Goal: Task Accomplishment & Management: Manage account settings

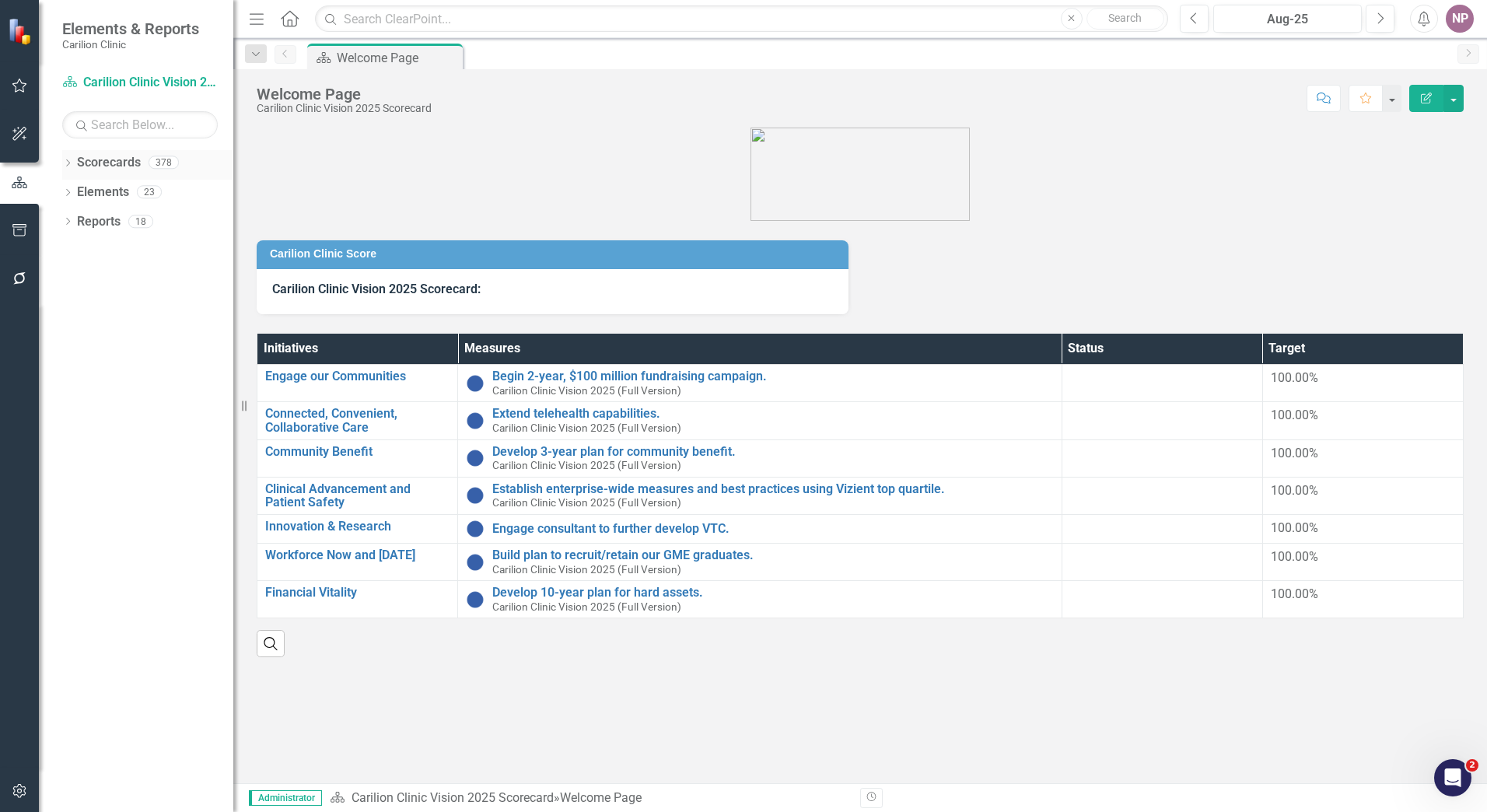
click at [66, 162] on icon "Dropdown" at bounding box center [67, 165] width 11 height 8
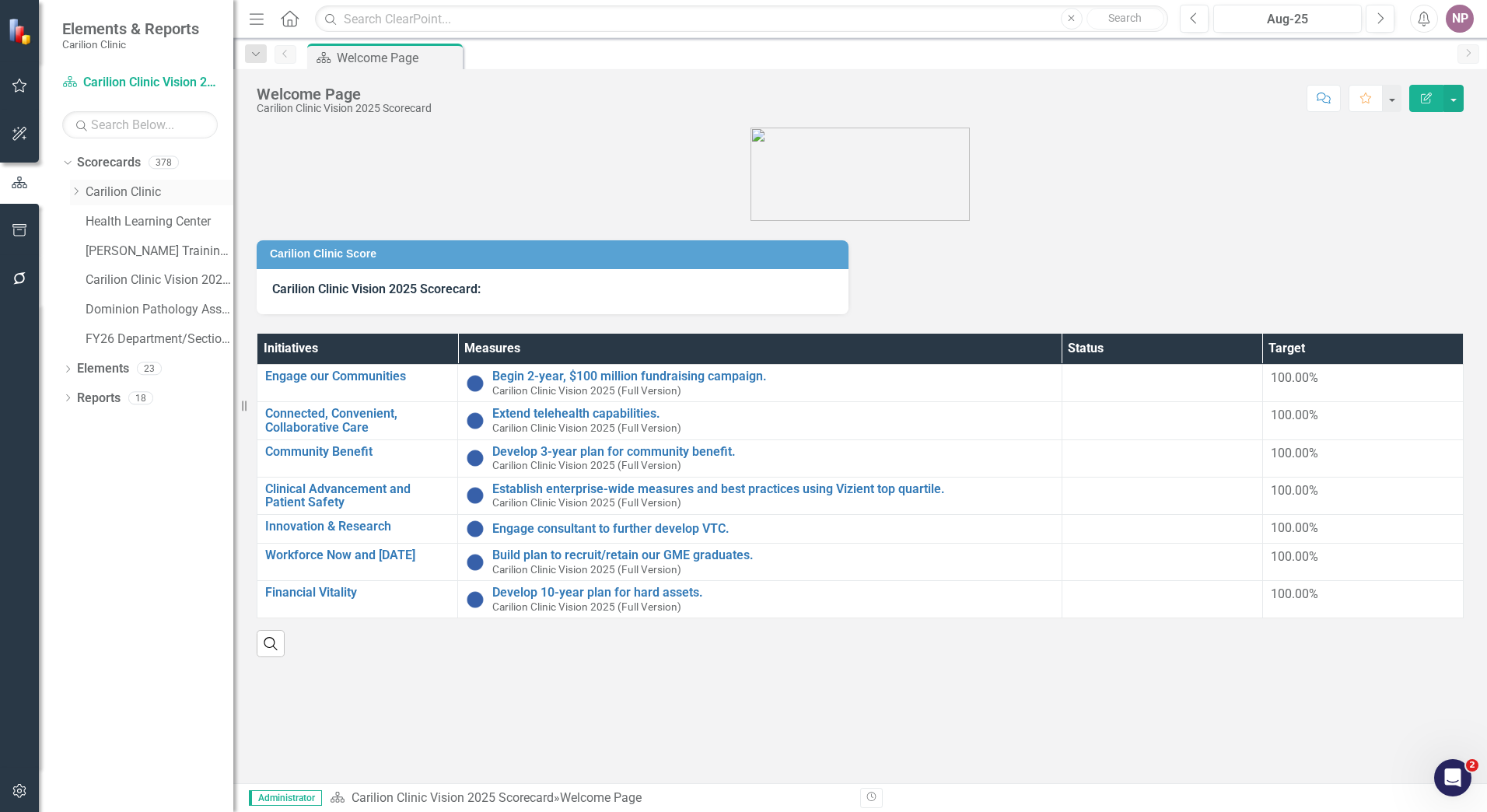
click at [75, 195] on icon at bounding box center [76, 190] width 4 height 8
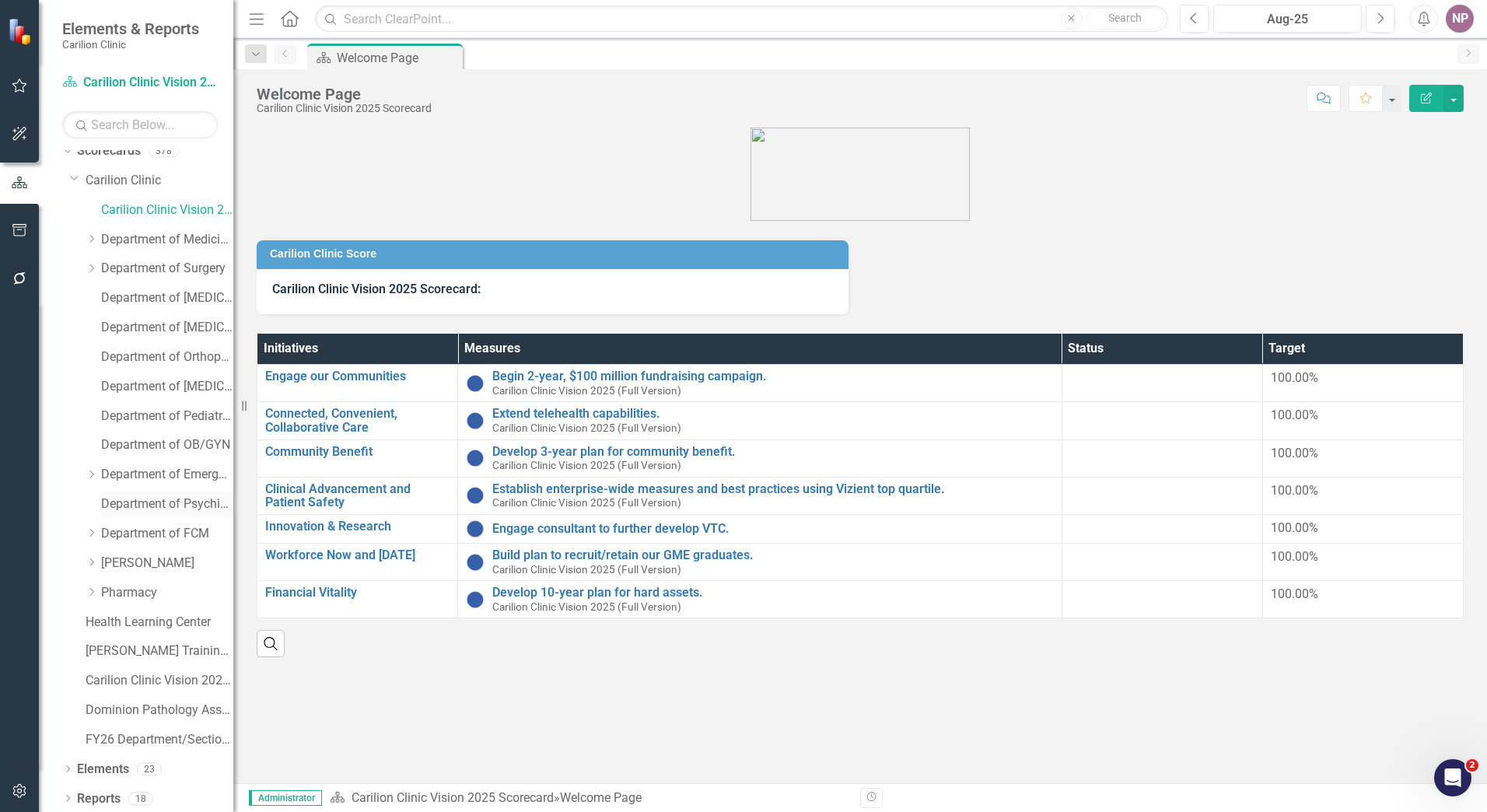
scroll to position [15, 0]
click at [133, 174] on link "Carilion Clinic" at bounding box center [159, 177] width 148 height 18
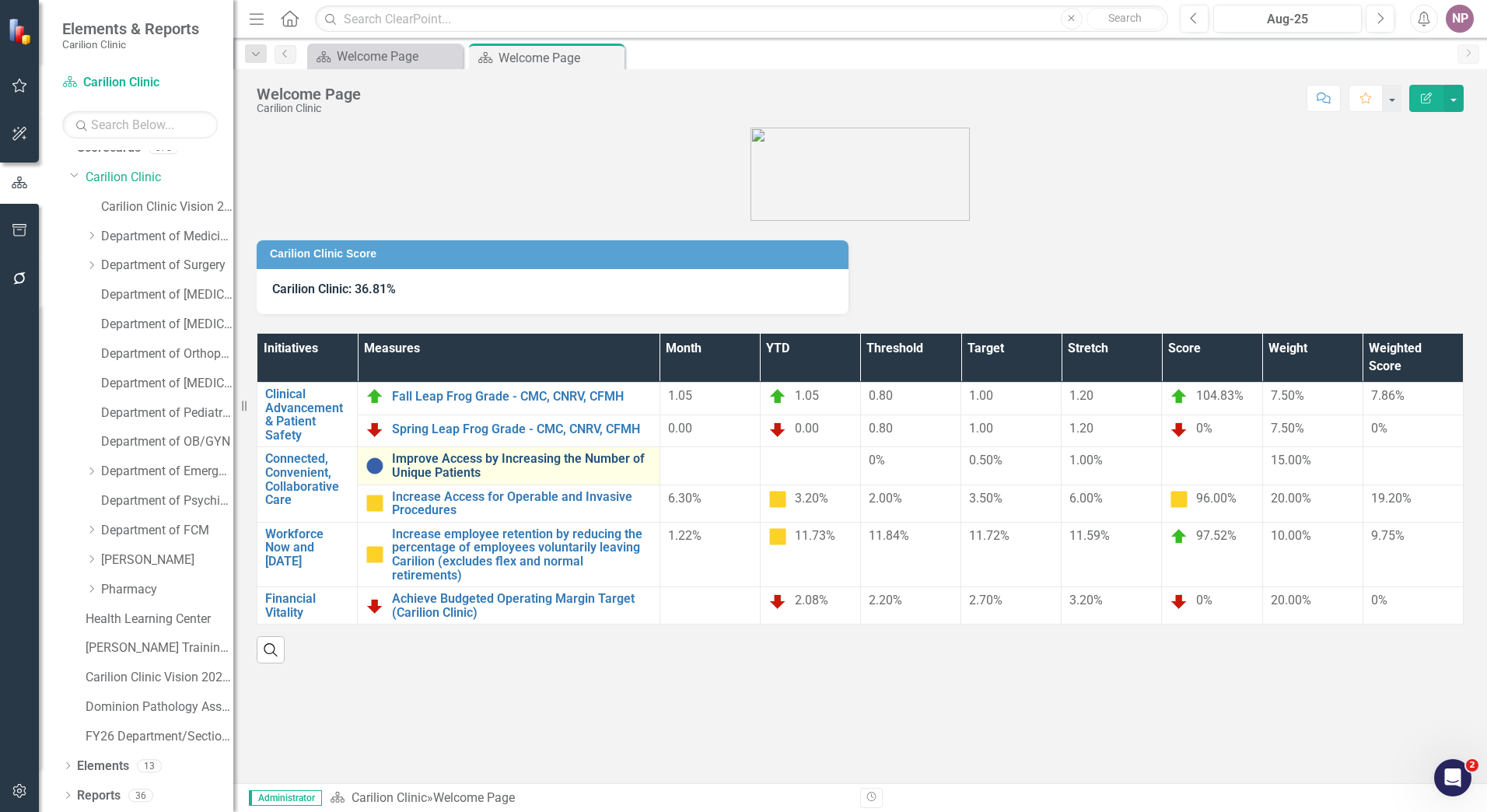
click at [511, 467] on link "Improve Access by Increasing the Number of Unique Patients" at bounding box center [522, 465] width 260 height 28
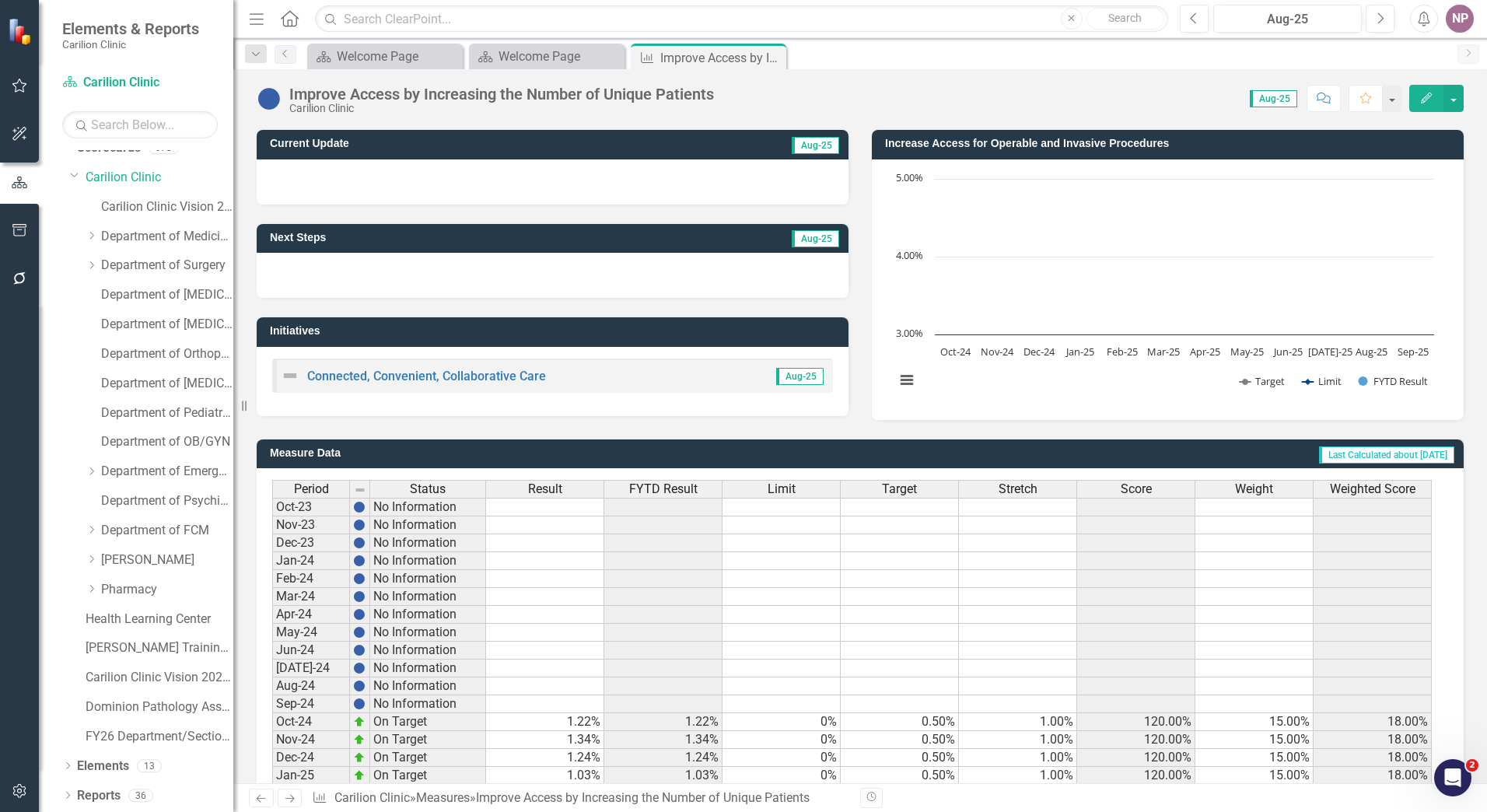
scroll to position [275, 0]
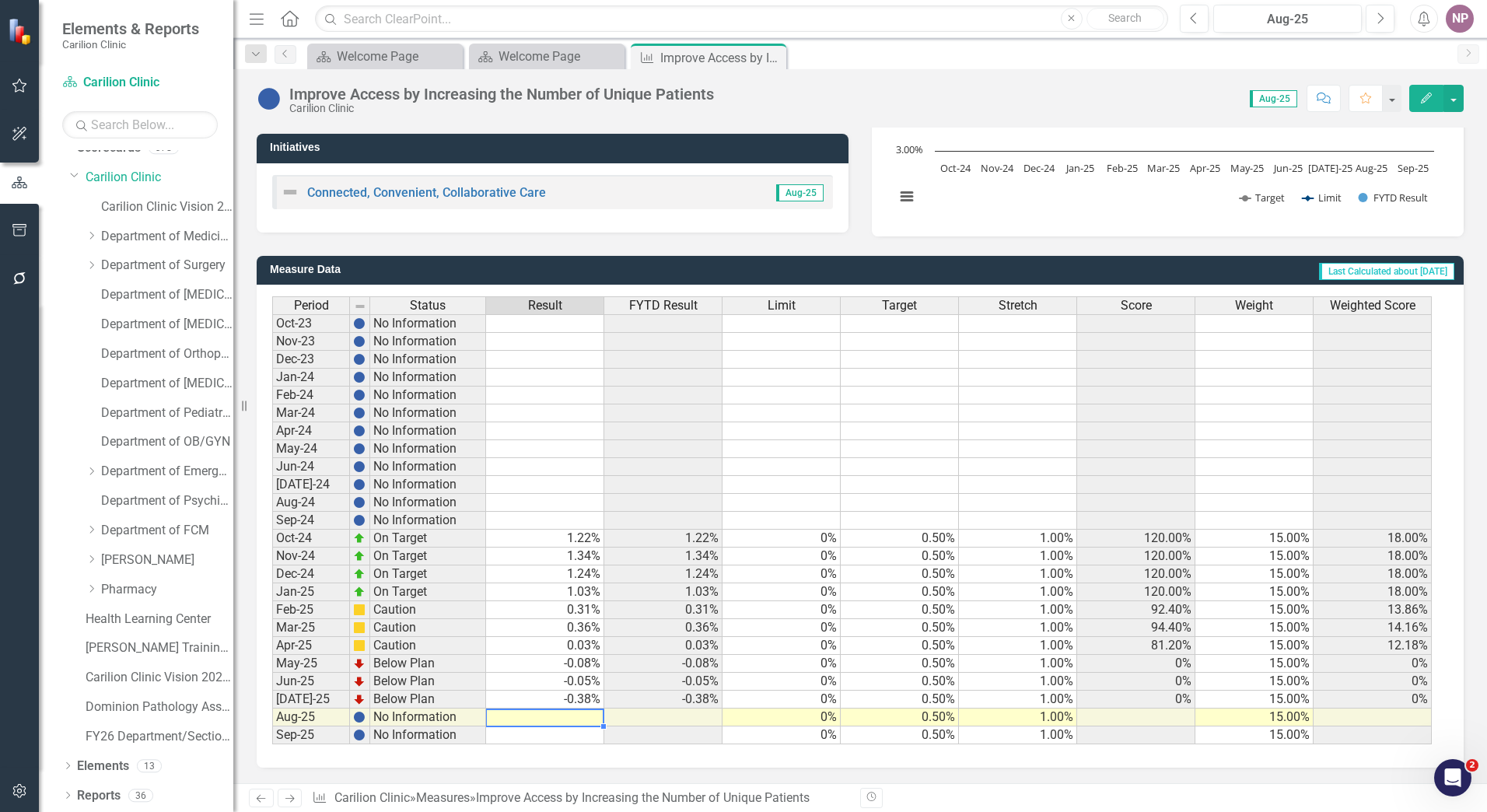
click at [568, 714] on td at bounding box center [545, 717] width 118 height 18
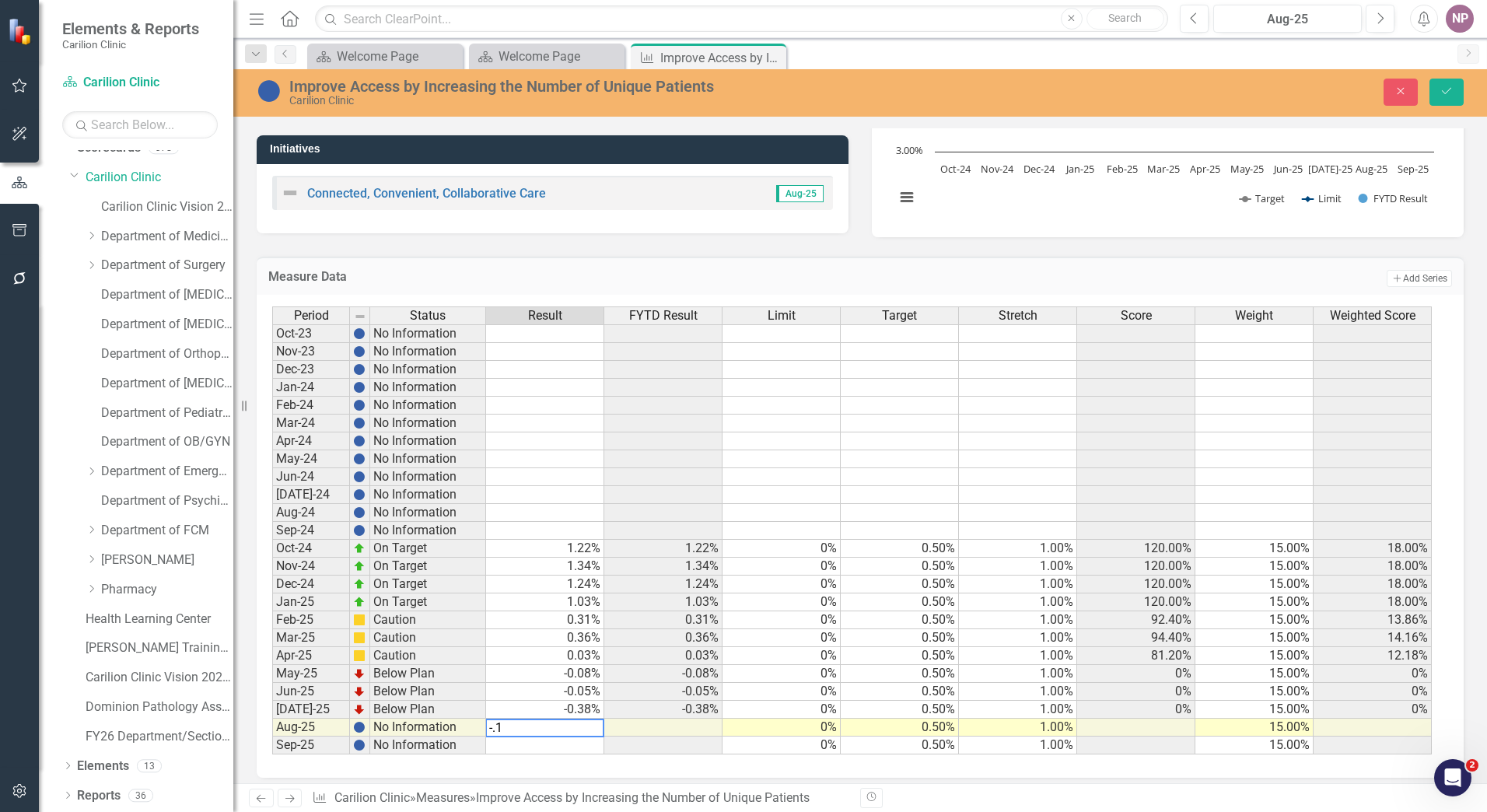
type textarea "-.16"
click at [1464, 95] on div "Close Save" at bounding box center [1226, 92] width 500 height 28
click at [1450, 94] on icon "Save" at bounding box center [1447, 90] width 14 height 11
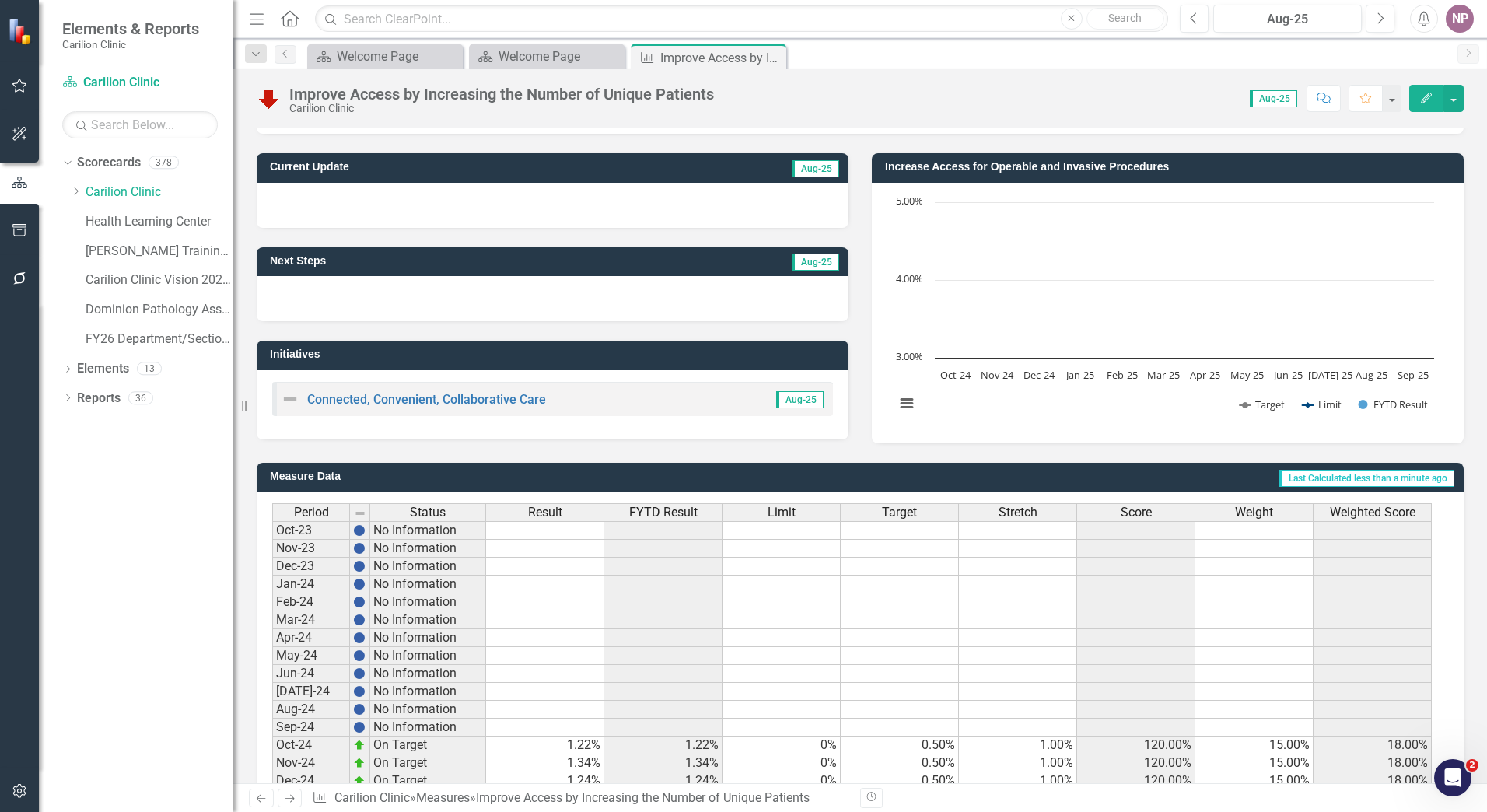
scroll to position [233, 0]
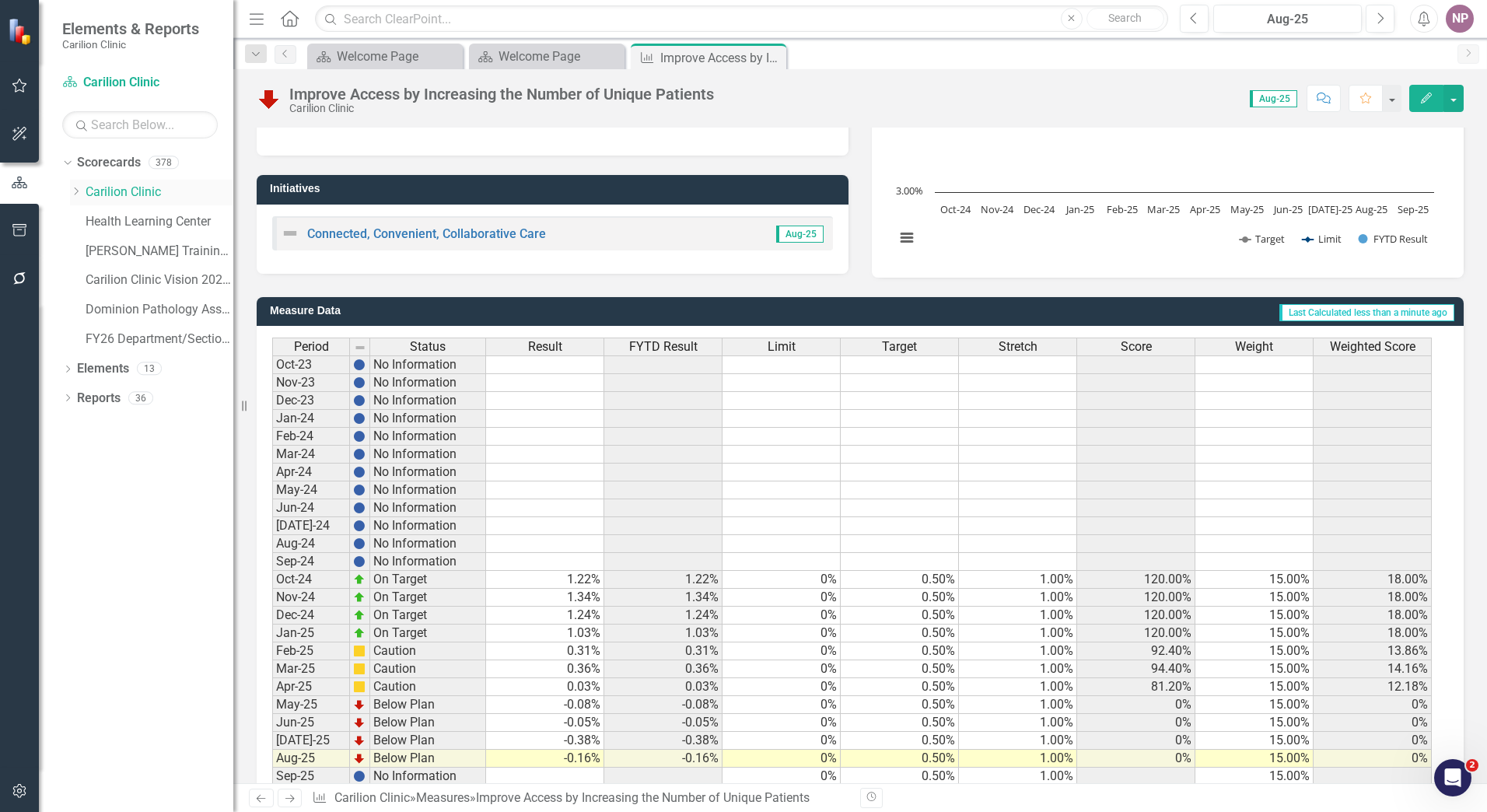
click at [156, 195] on link "Carilion Clinic" at bounding box center [159, 192] width 148 height 18
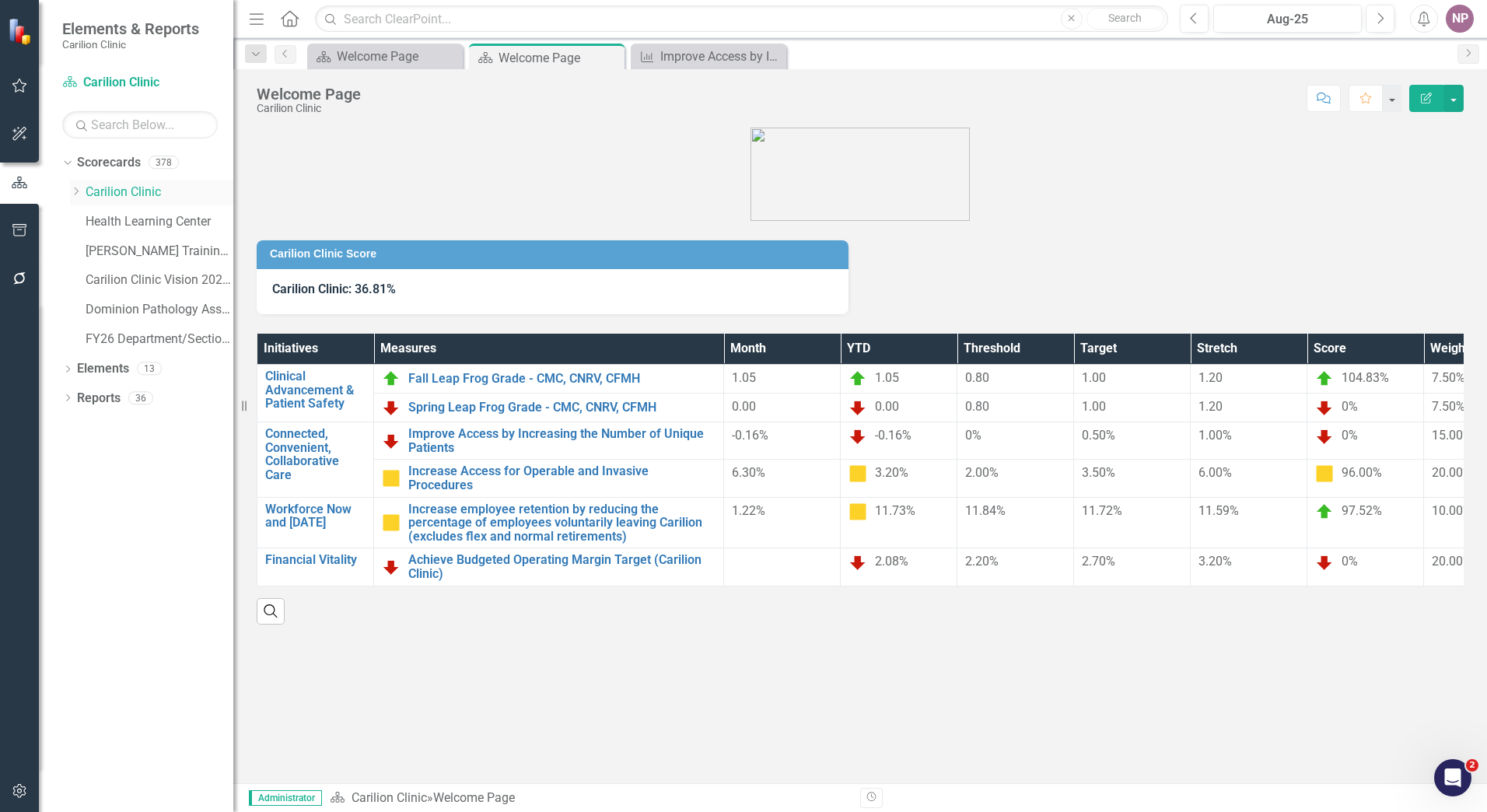
click at [76, 184] on div "Dropdown Carilion Clinic" at bounding box center [151, 192] width 163 height 26
click at [79, 189] on icon "Dropdown" at bounding box center [76, 190] width 12 height 9
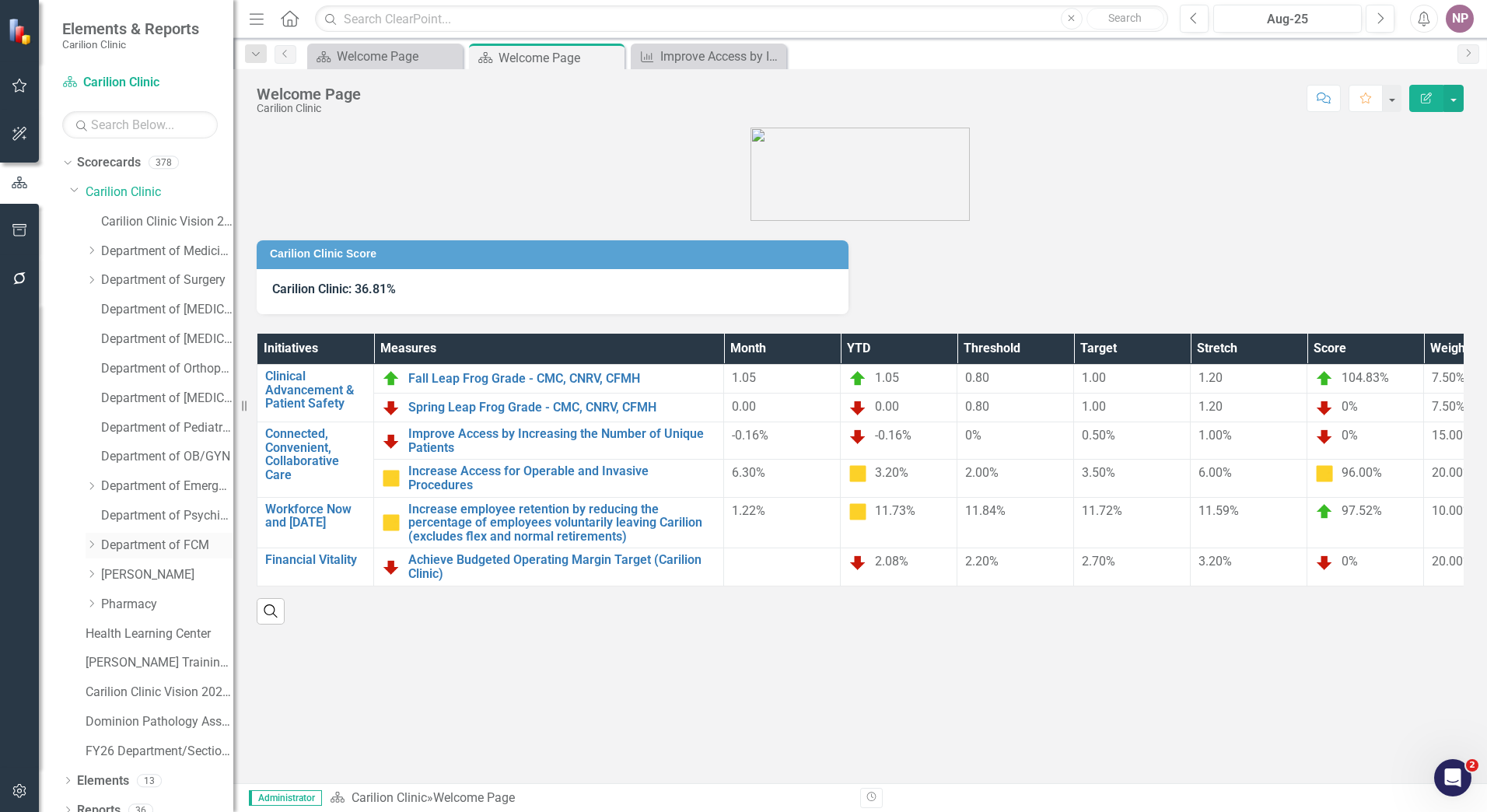
click at [113, 543] on link "Department of FCM" at bounding box center [167, 545] width 132 height 18
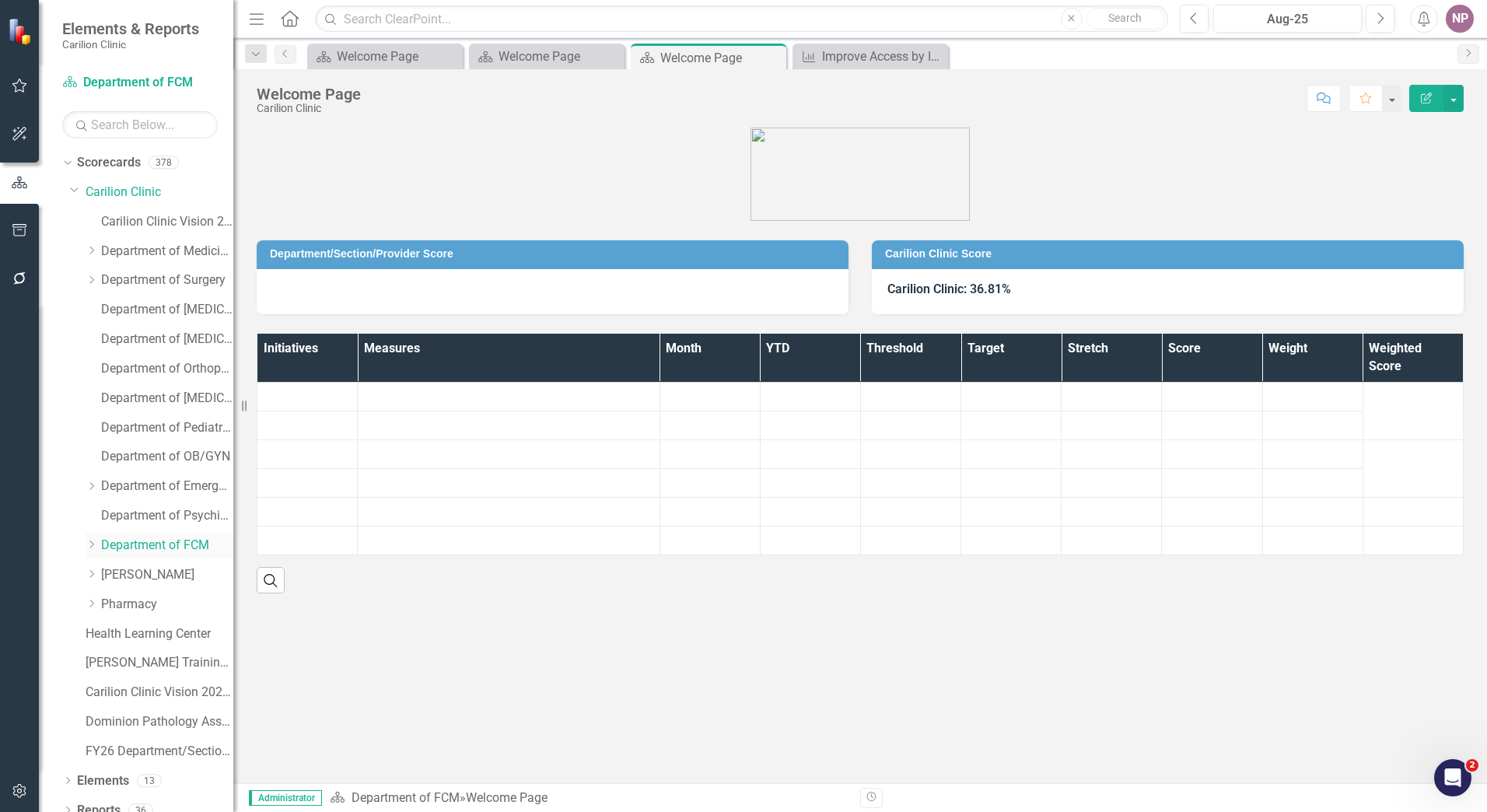
click at [85, 540] on icon "Dropdown" at bounding box center [91, 544] width 12 height 9
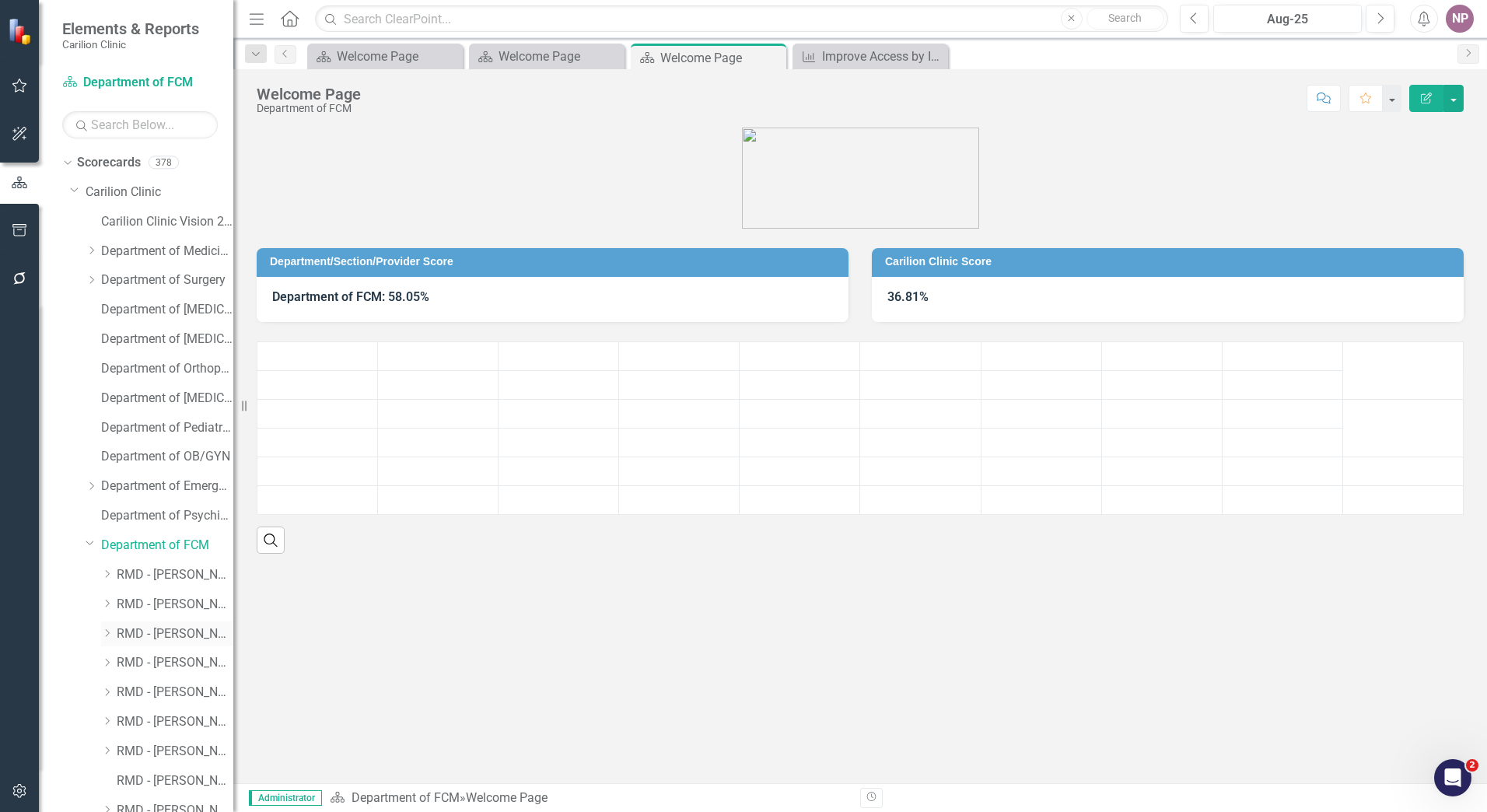
scroll to position [398, 0]
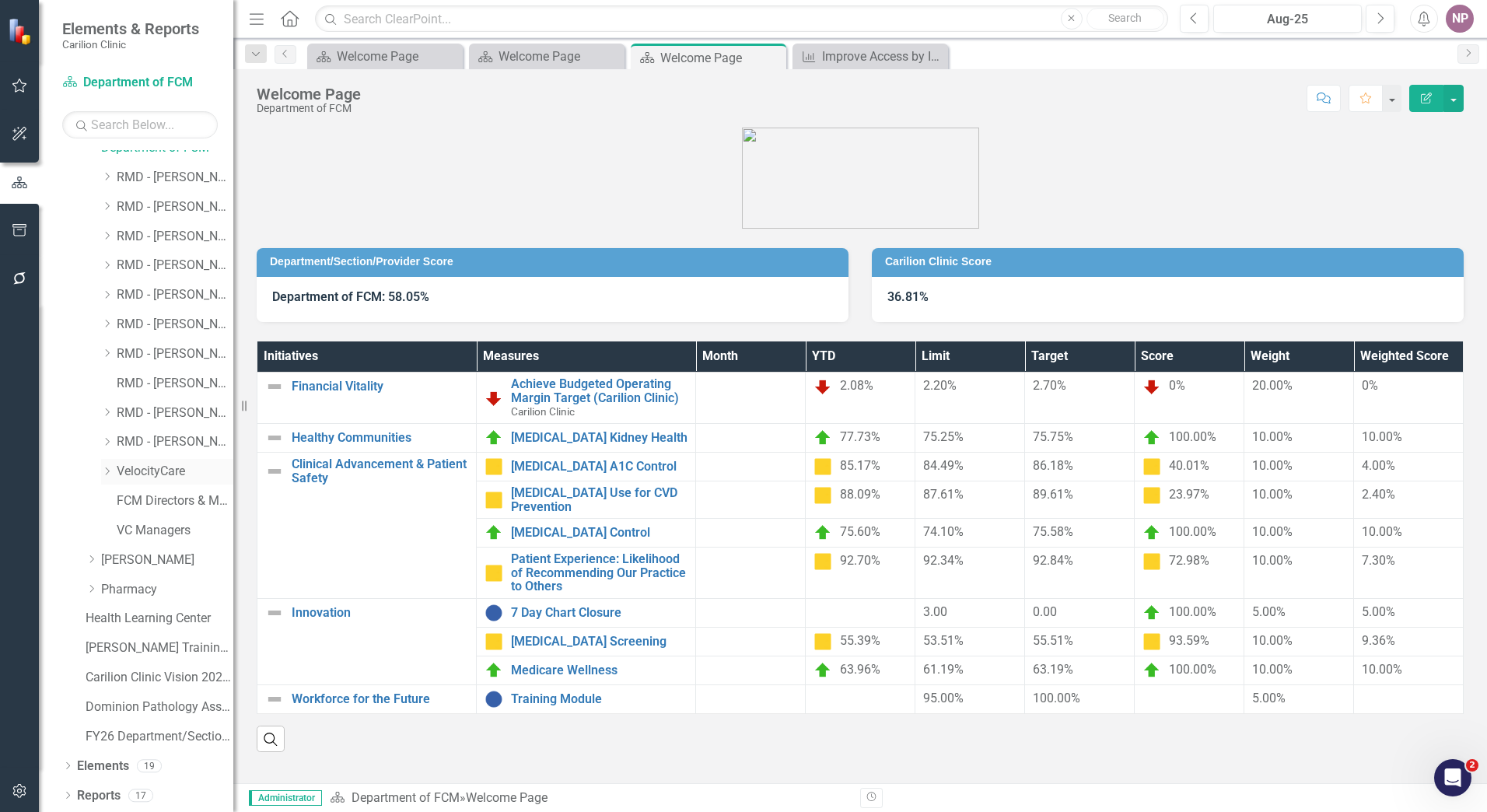
click at [155, 476] on link "VelocityCare" at bounding box center [176, 471] width 117 height 18
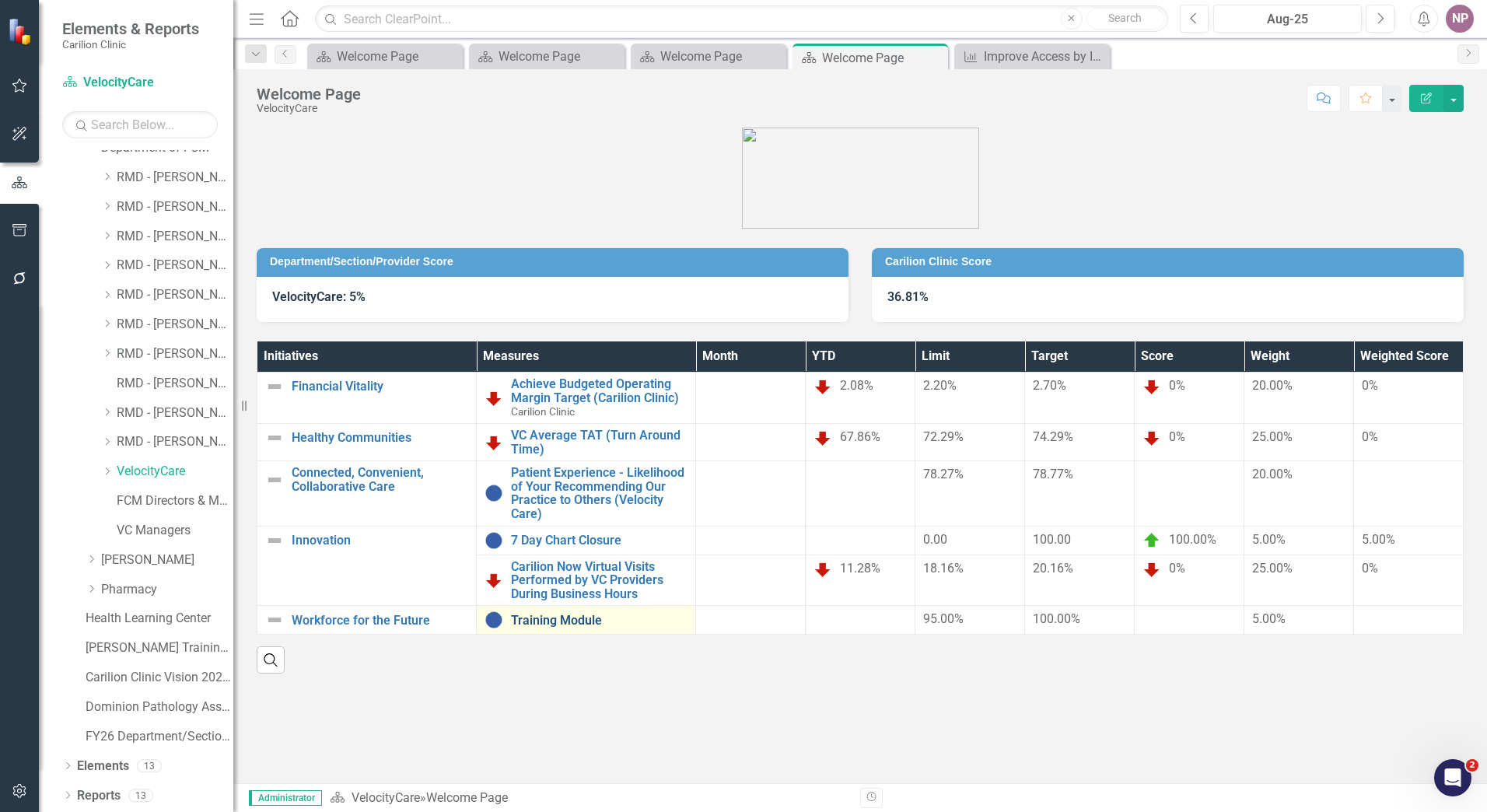
click at [528, 623] on link "Training Module" at bounding box center [598, 620] width 176 height 14
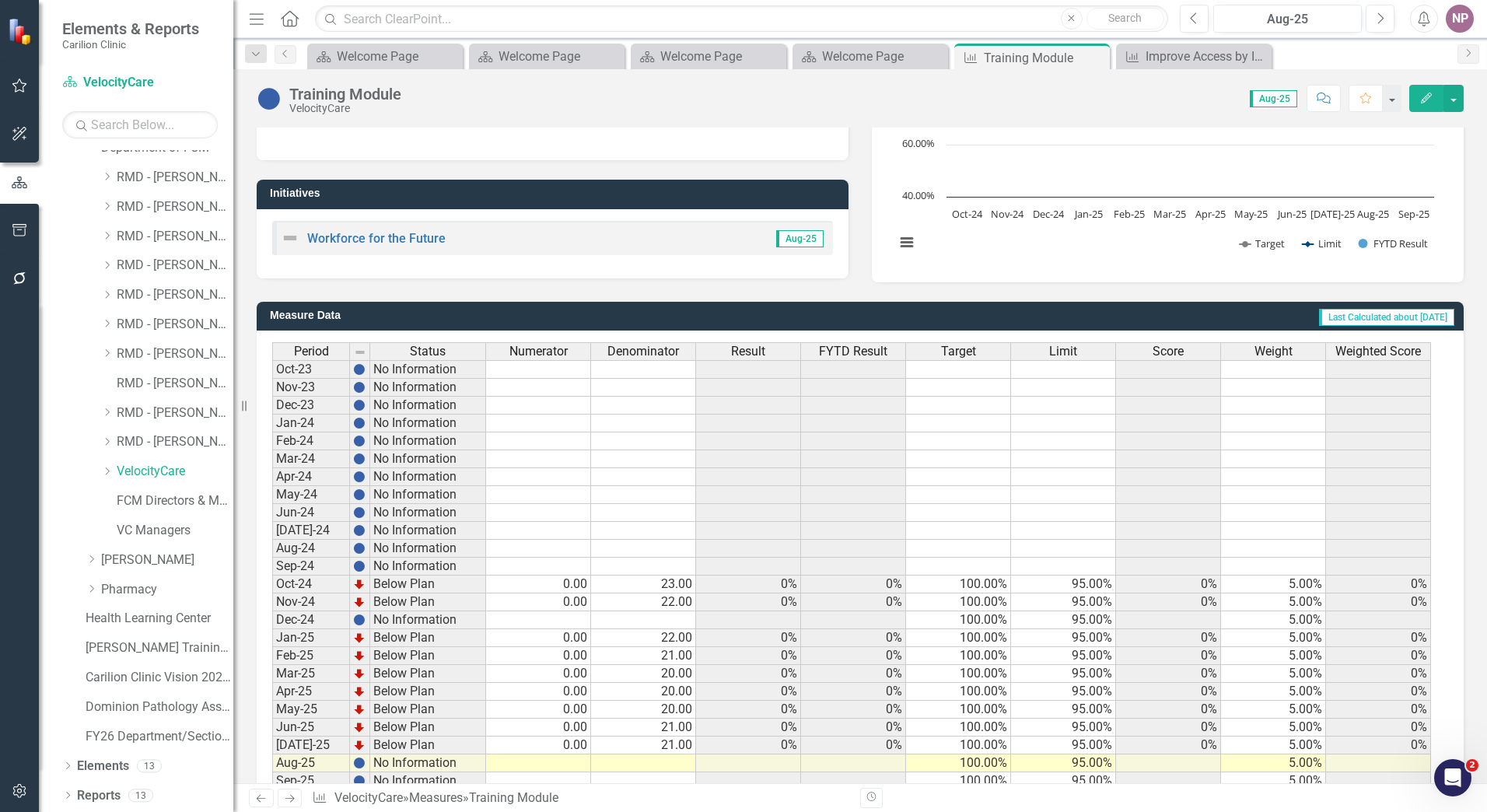
scroll to position [275, 0]
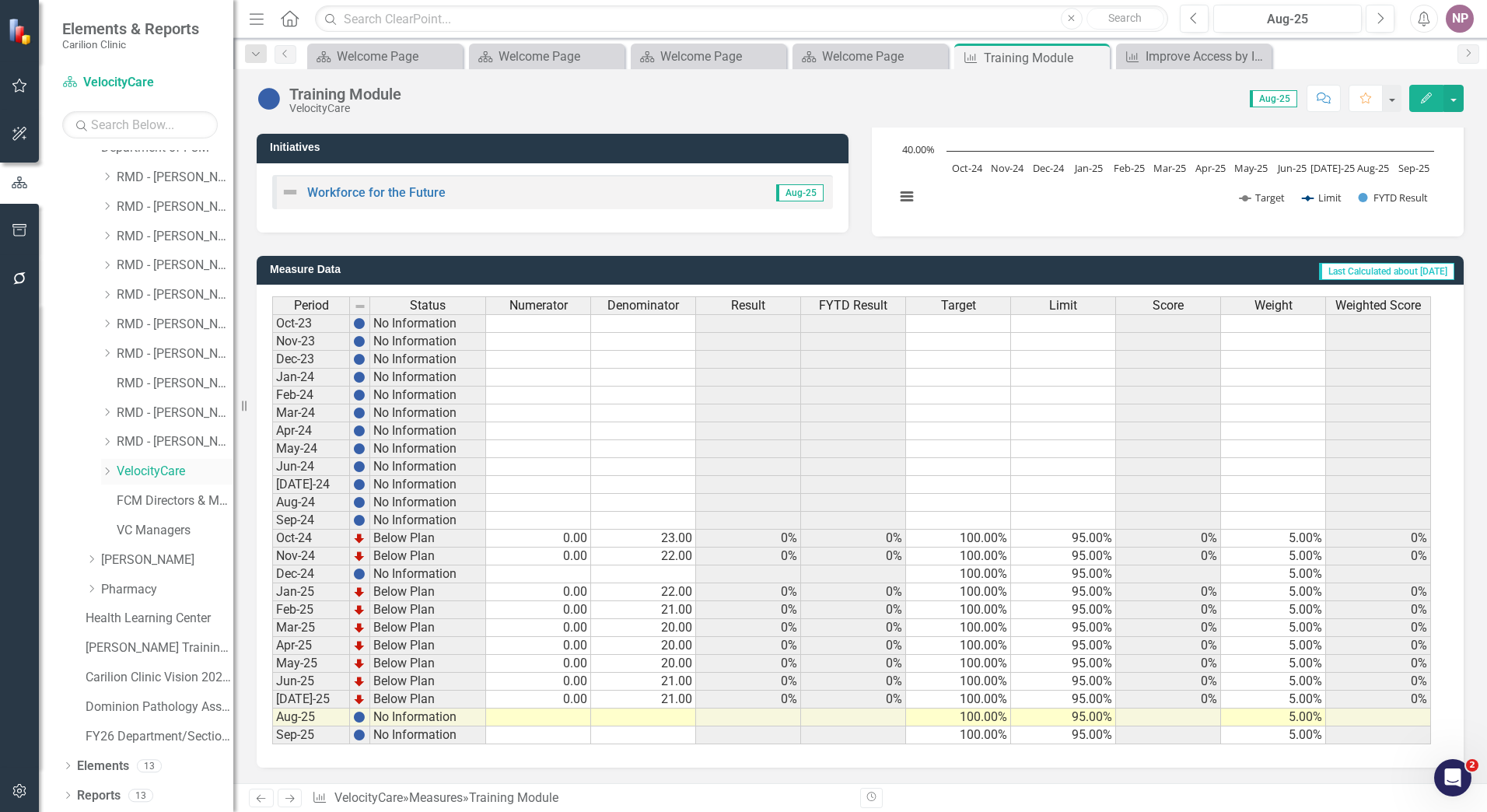
click at [170, 469] on link "VelocityCare" at bounding box center [176, 471] width 117 height 18
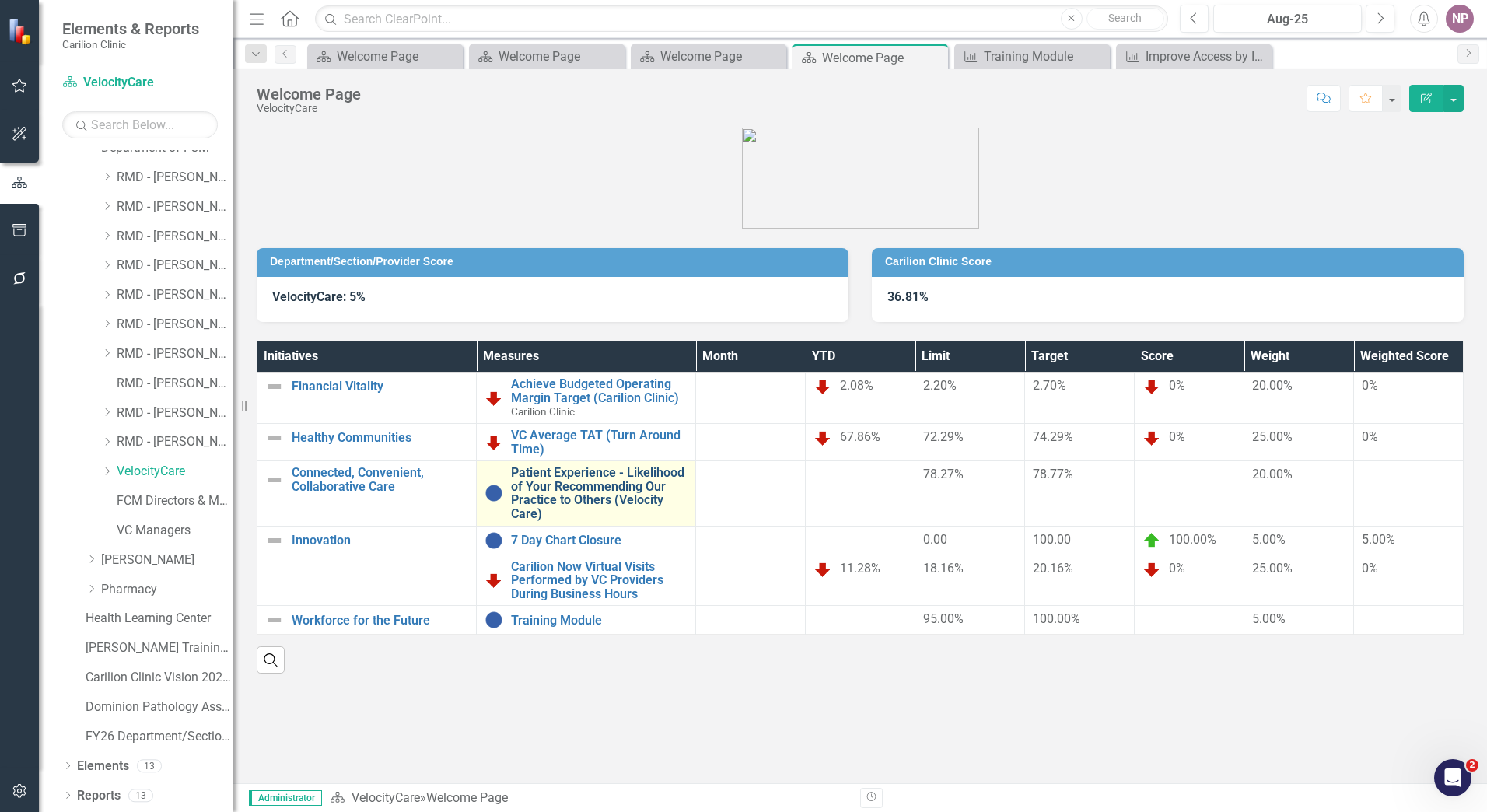
click at [574, 491] on link "Patient Experience - Likelihood of Your Recommending Our Practice to Others (Ve…" at bounding box center [598, 492] width 176 height 54
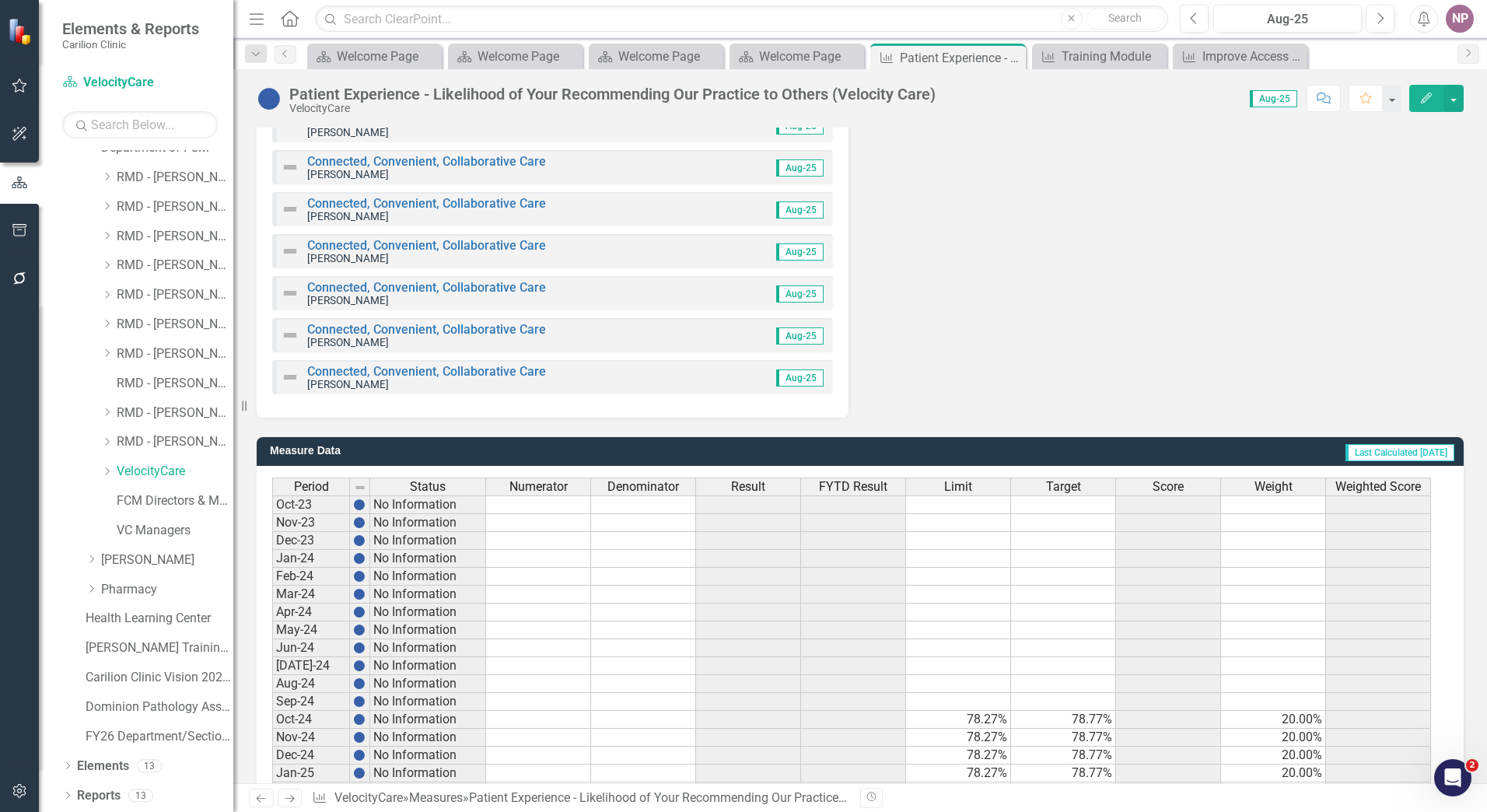
scroll to position [2034, 0]
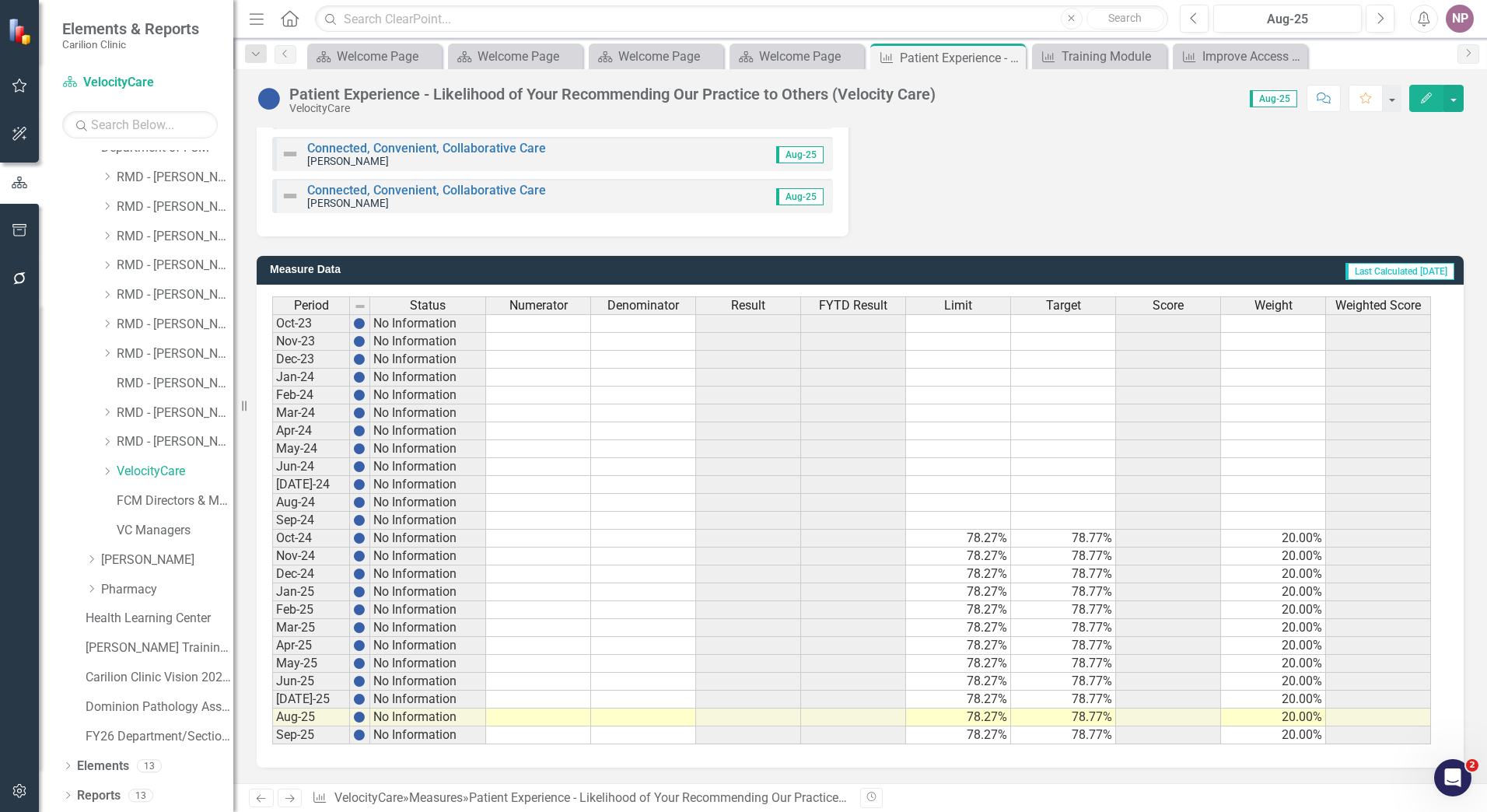
click at [1443, 107] on button "Edit" at bounding box center [1426, 98] width 34 height 28
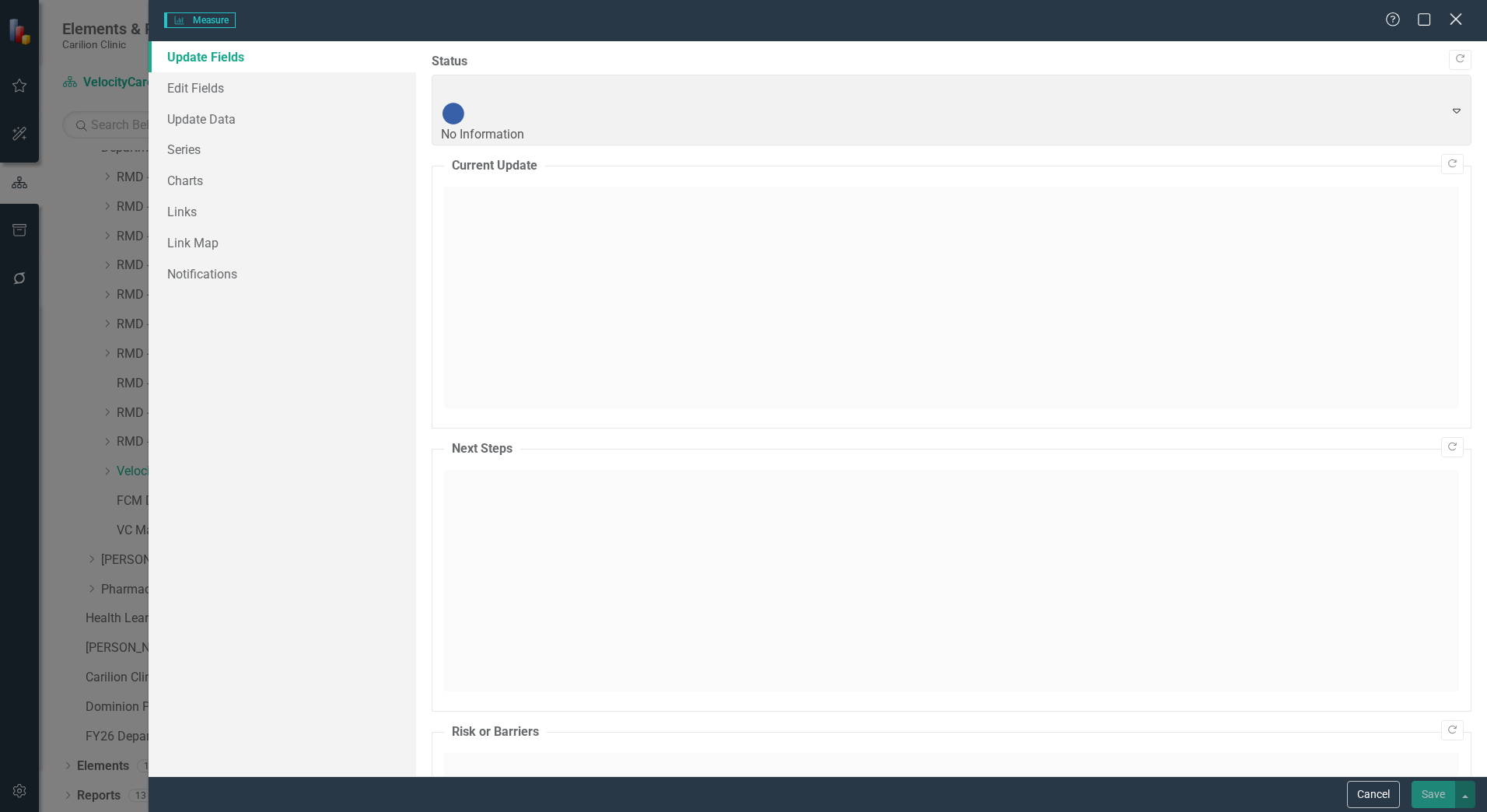
click at [1454, 25] on icon "Close" at bounding box center [1455, 19] width 19 height 15
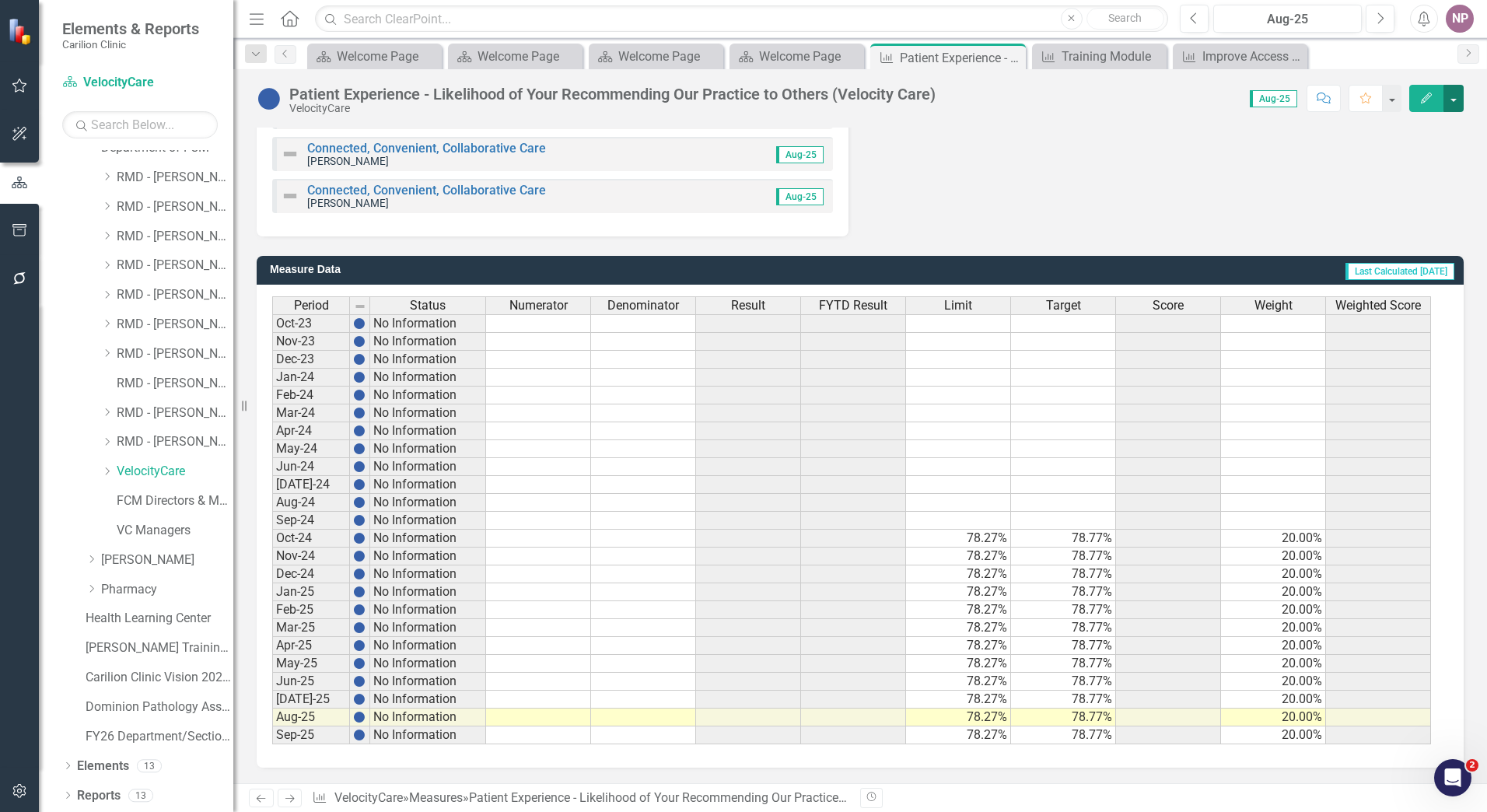
click at [1453, 104] on button "button" at bounding box center [1454, 98] width 20 height 28
click at [1393, 211] on link "Revision History Revision History" at bounding box center [1387, 216] width 151 height 28
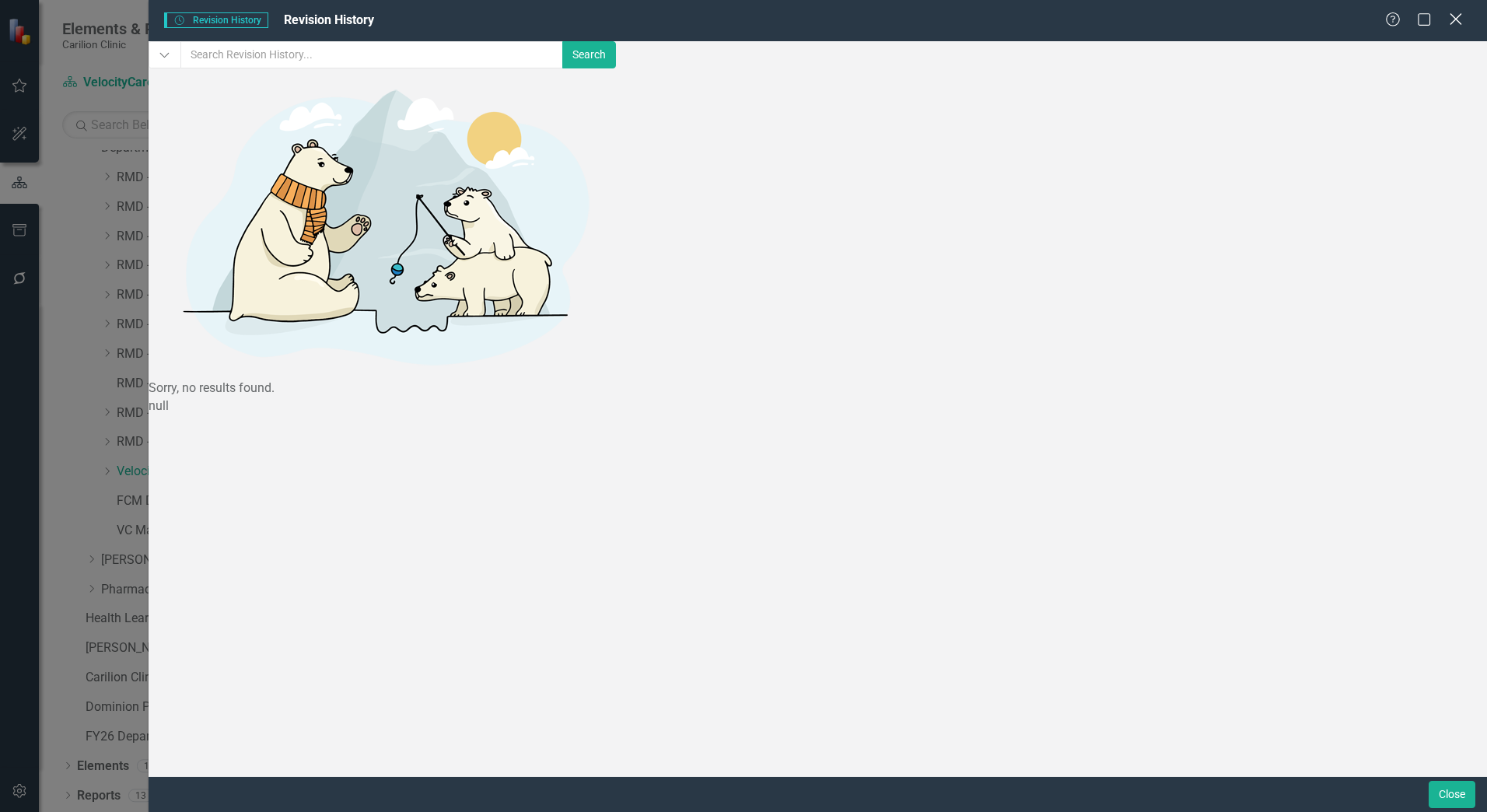
click at [1454, 16] on icon "Close" at bounding box center [1455, 19] width 19 height 15
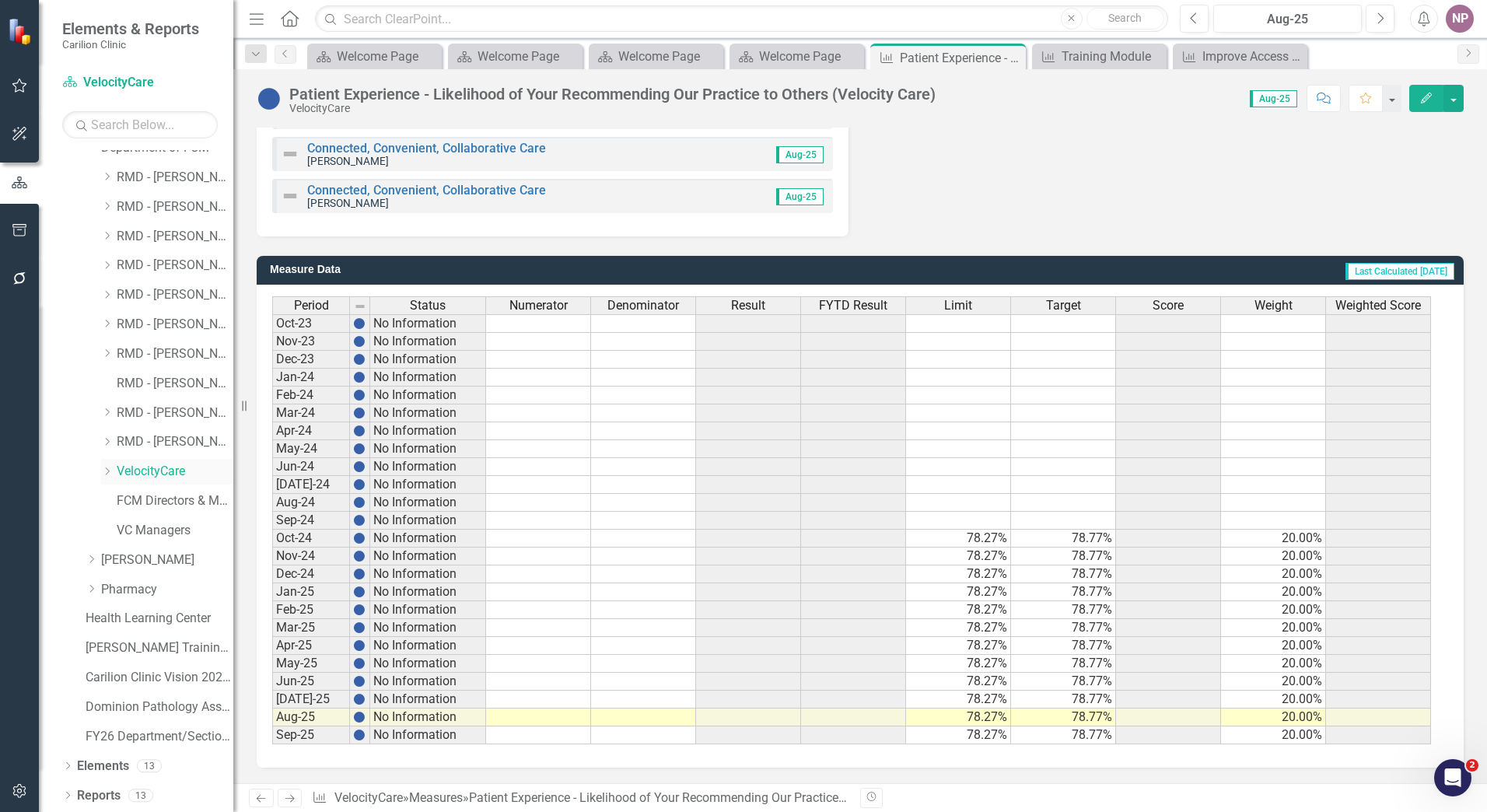
click at [176, 471] on link "VelocityCare" at bounding box center [176, 471] width 117 height 18
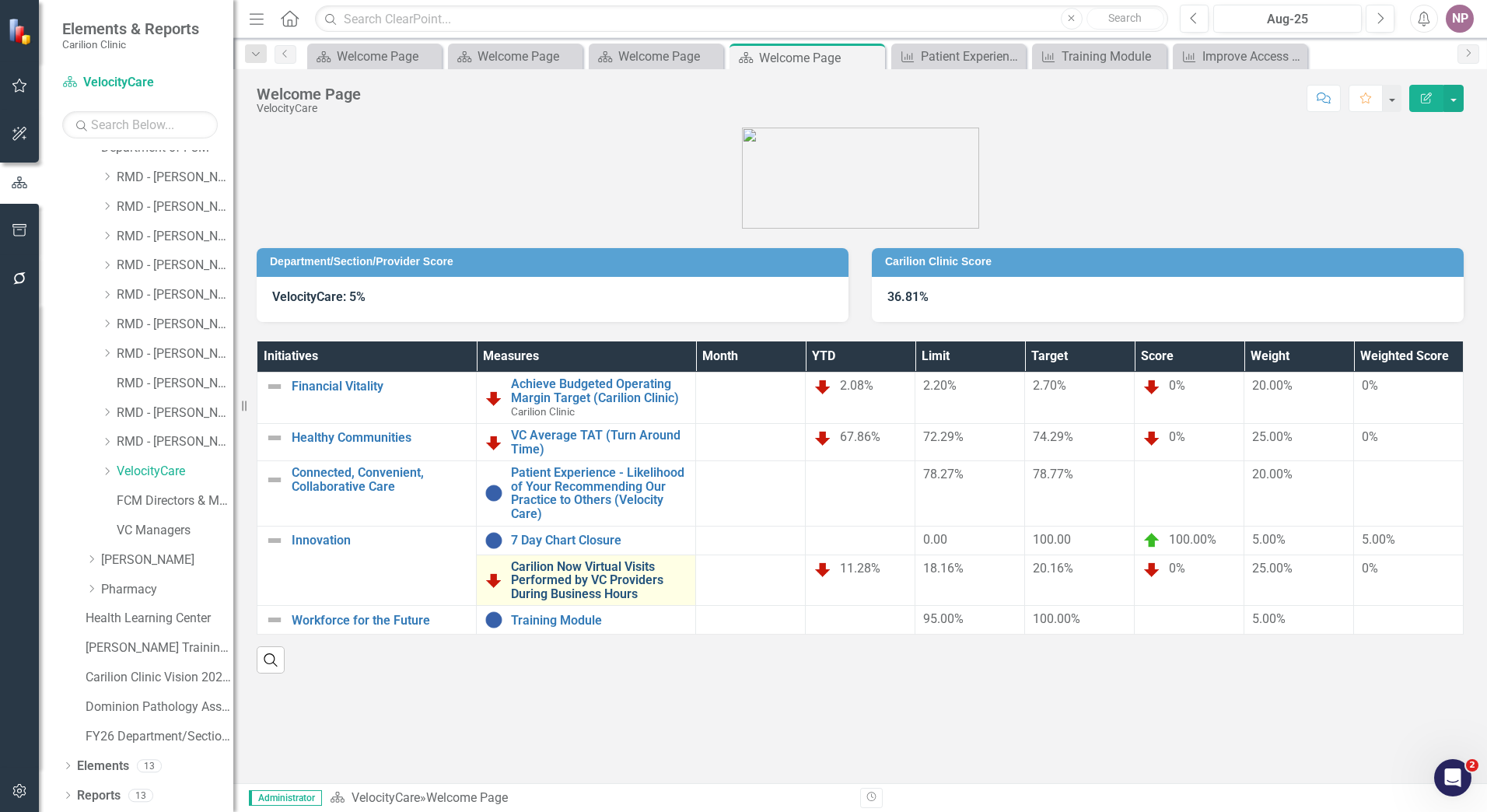
click at [628, 573] on link "Carilion Now Virtual Visits Performed by VC Providers During Business Hours" at bounding box center [598, 580] width 176 height 41
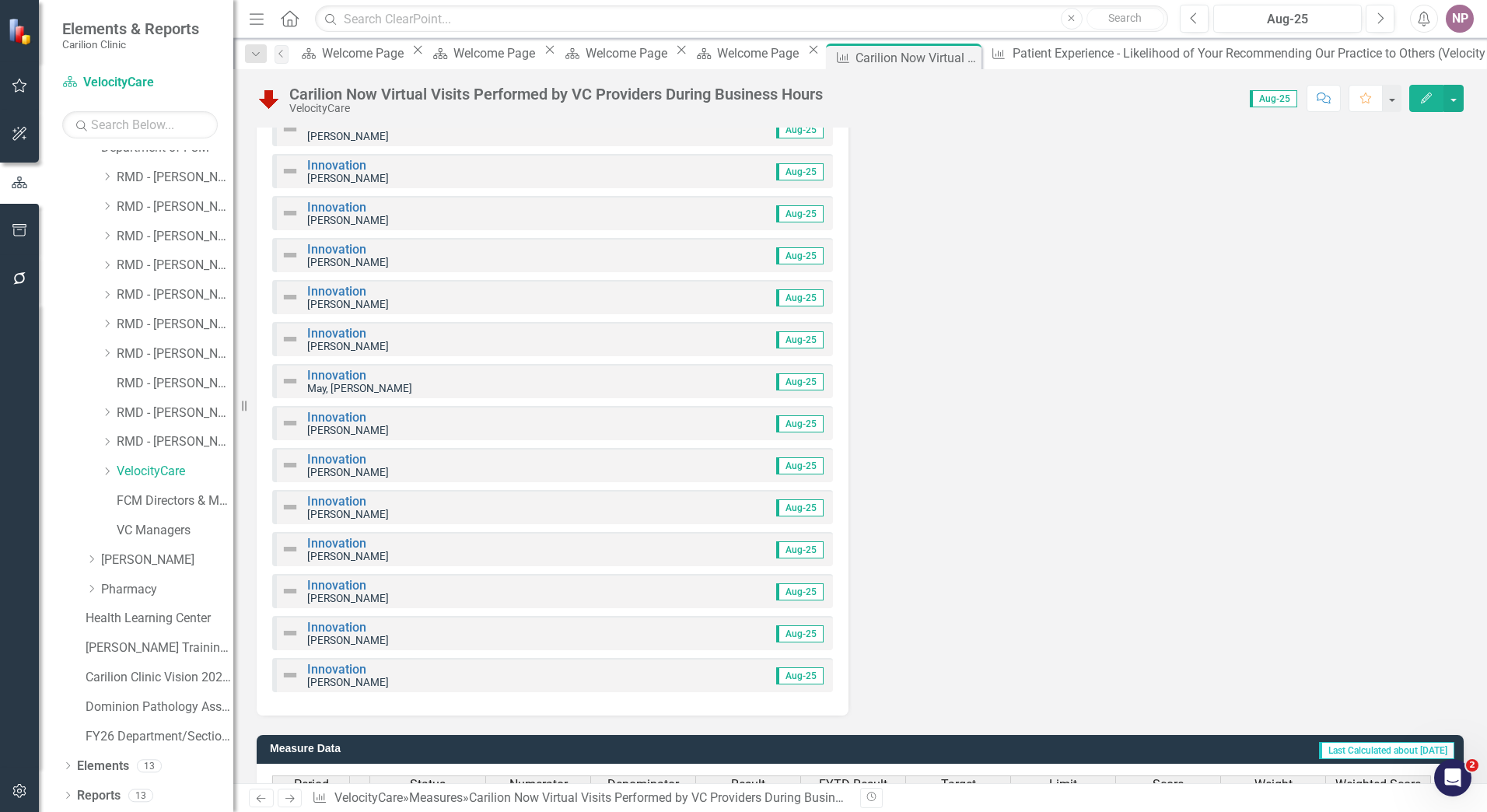
scroll to position [2034, 0]
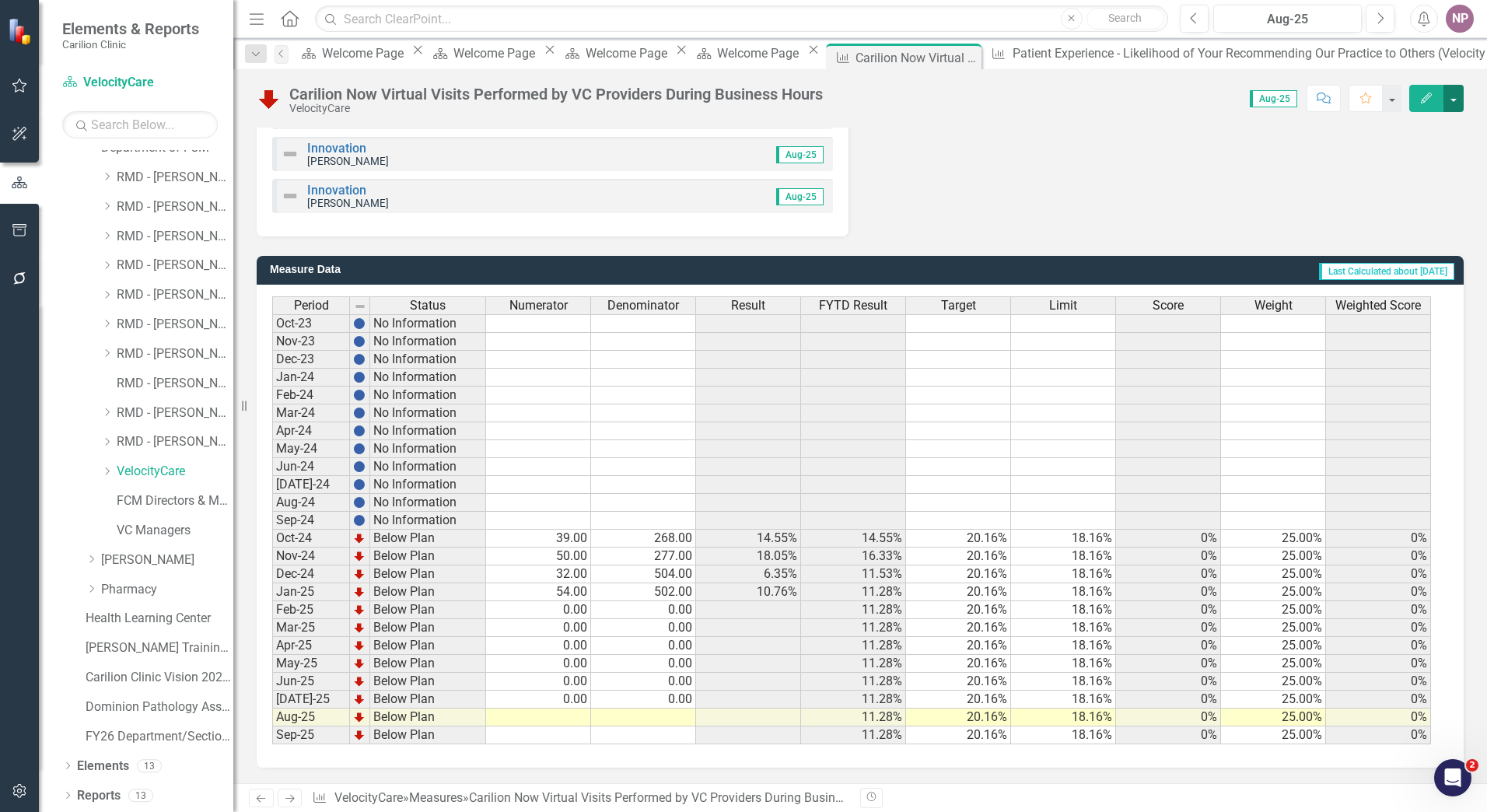
click at [1459, 89] on button "button" at bounding box center [1454, 98] width 20 height 28
click at [1401, 207] on link "Revision History Revision History" at bounding box center [1387, 216] width 151 height 28
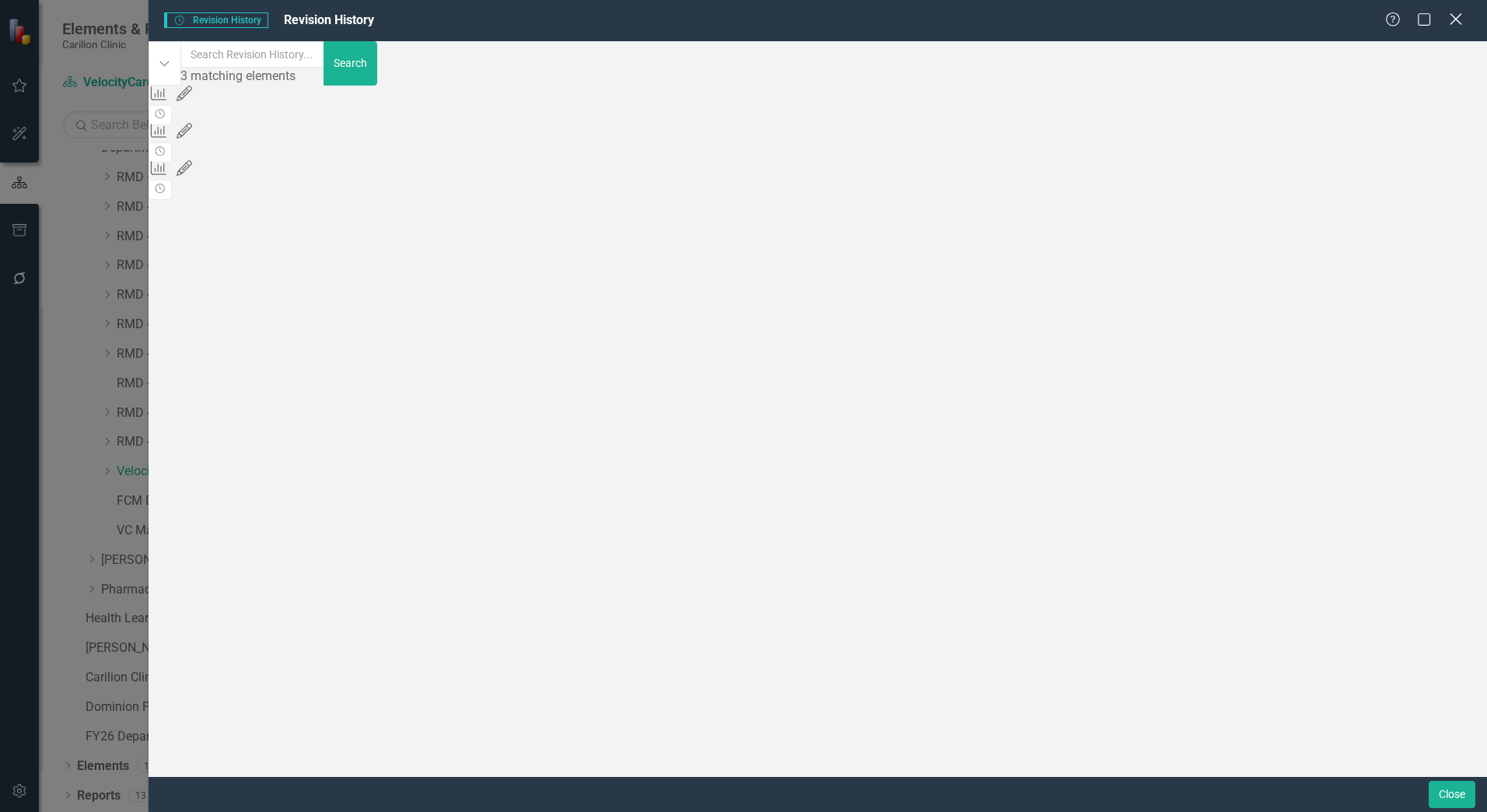
click at [1459, 28] on div "Close" at bounding box center [1455, 20] width 19 height 21
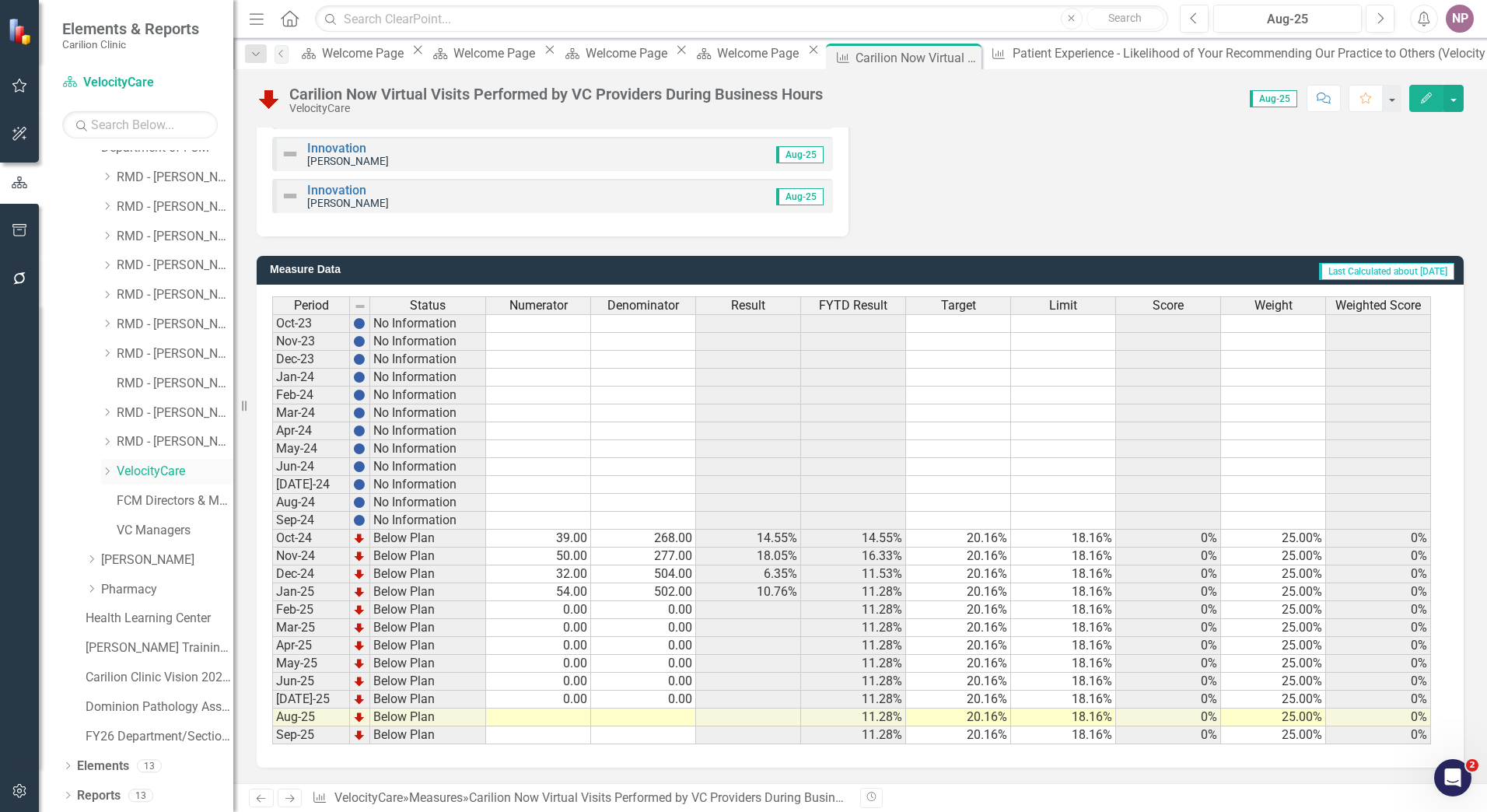
click at [163, 477] on link "VelocityCare" at bounding box center [176, 471] width 117 height 18
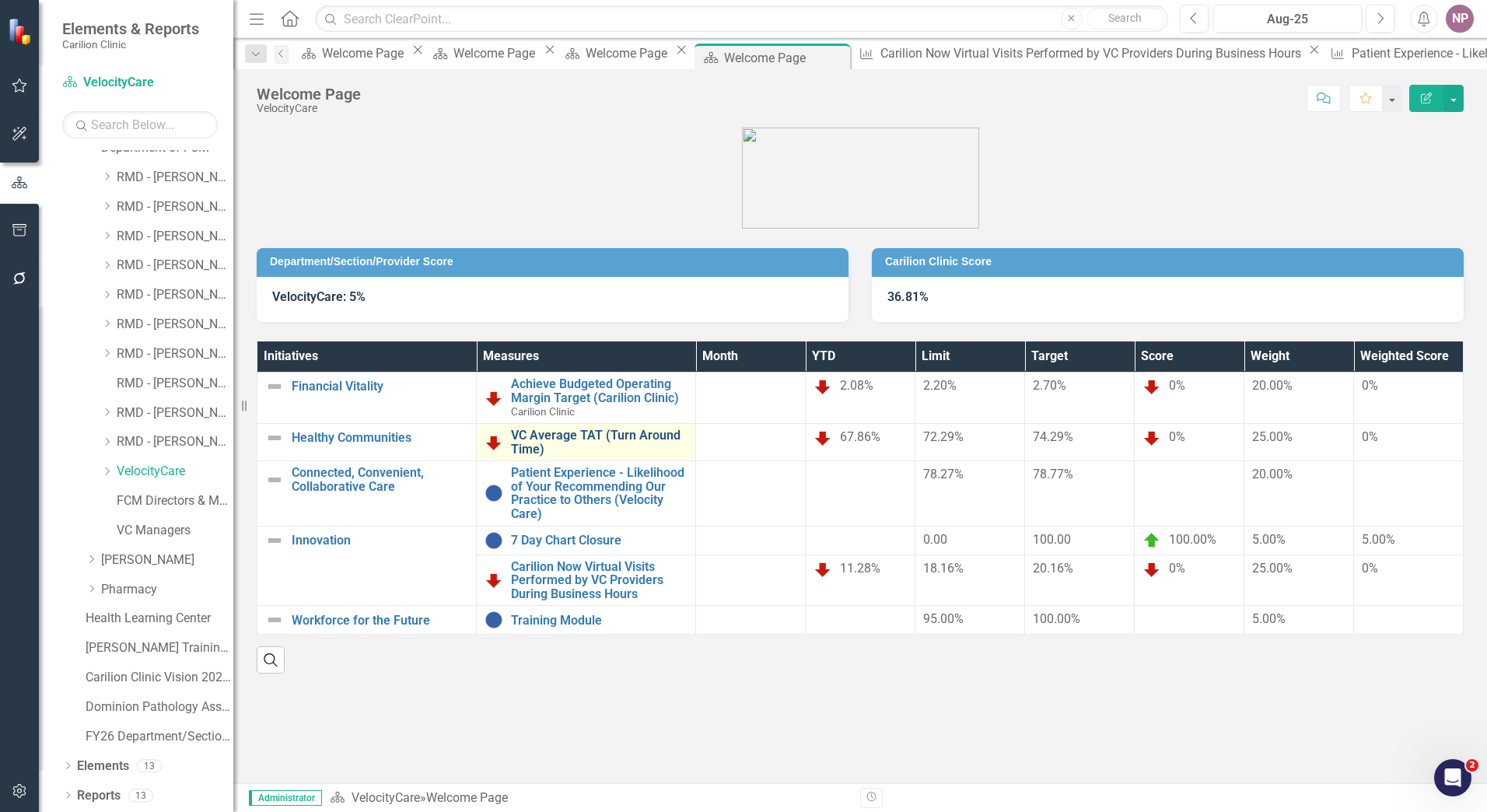
click at [564, 436] on link "VC Average TAT (Turn Around Time)" at bounding box center [598, 442] width 176 height 28
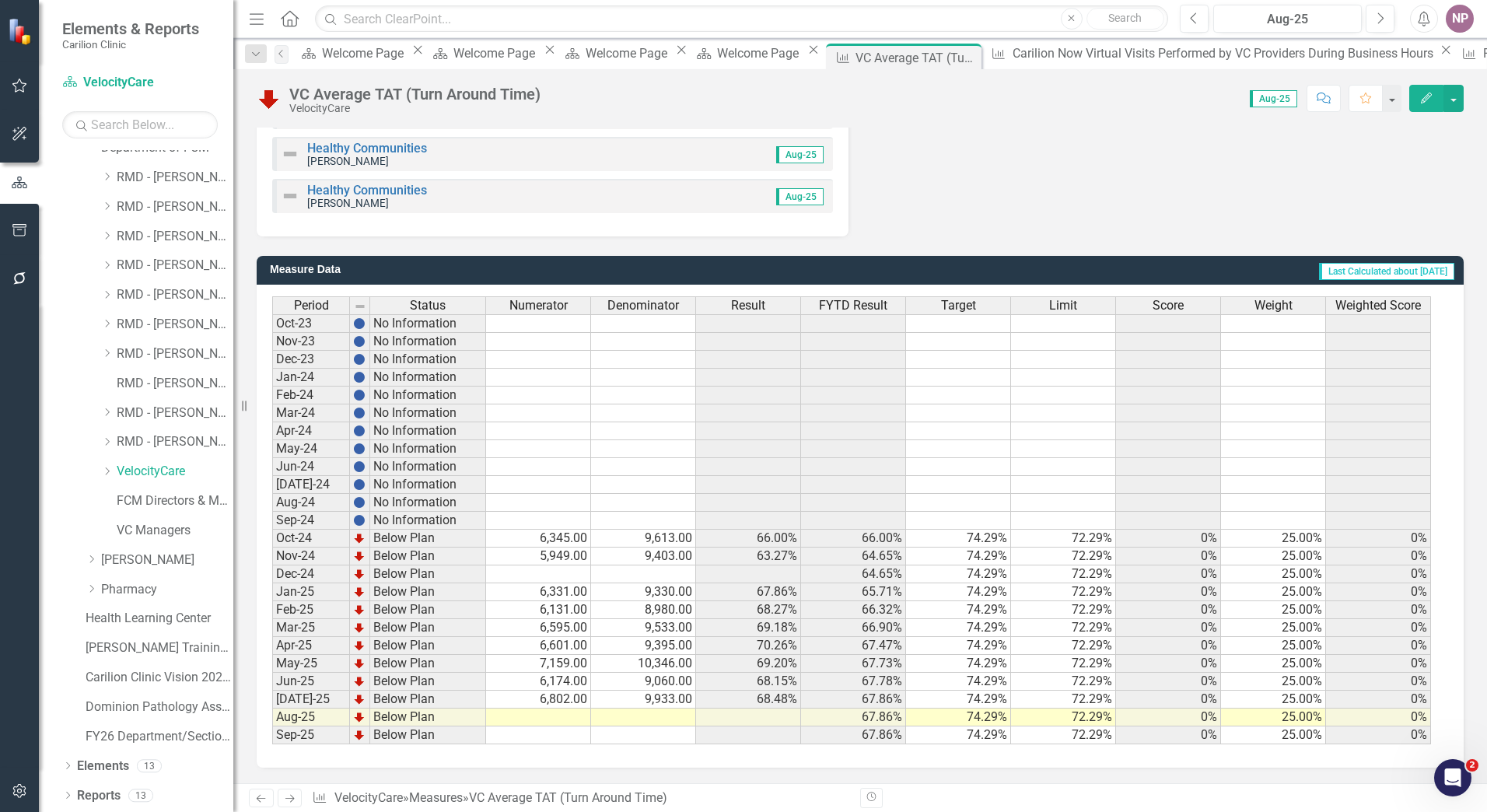
scroll to position [2033, 0]
click at [148, 466] on link "VelocityCare" at bounding box center [176, 471] width 117 height 18
